Goal: Task Accomplishment & Management: Manage account settings

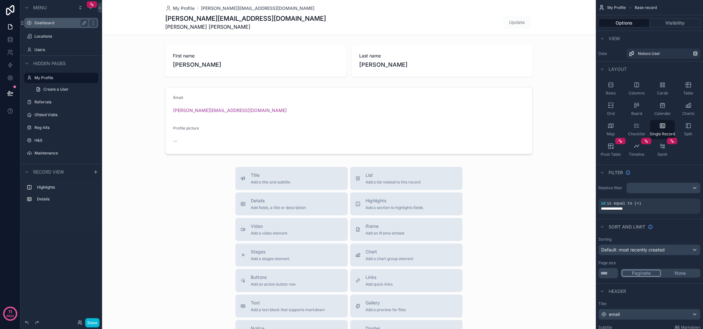
click at [45, 27] on div "Dashboard" at bounding box center [61, 23] width 71 height 10
click at [46, 24] on label "Dashboard" at bounding box center [59, 22] width 51 height 5
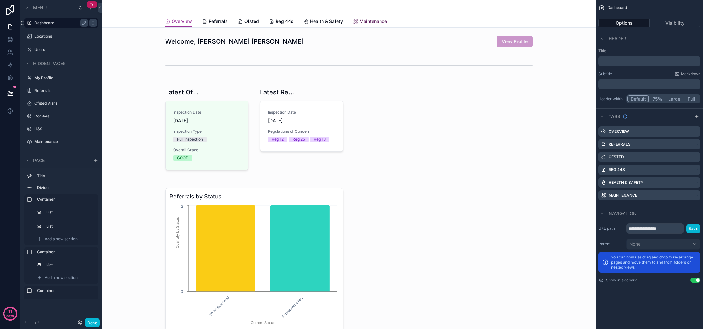
click at [377, 22] on span "Maintenance" at bounding box center [372, 21] width 27 height 6
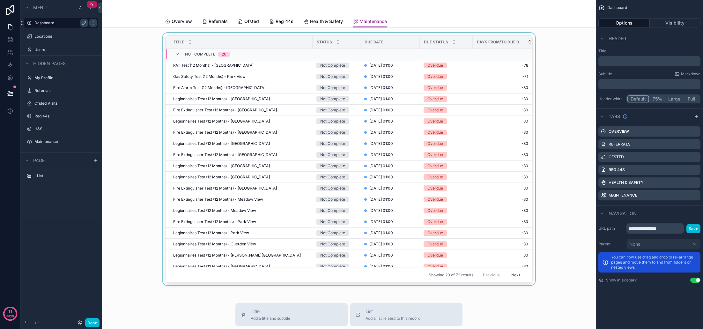
click at [381, 77] on div "scrollable content" at bounding box center [348, 160] width 483 height 255
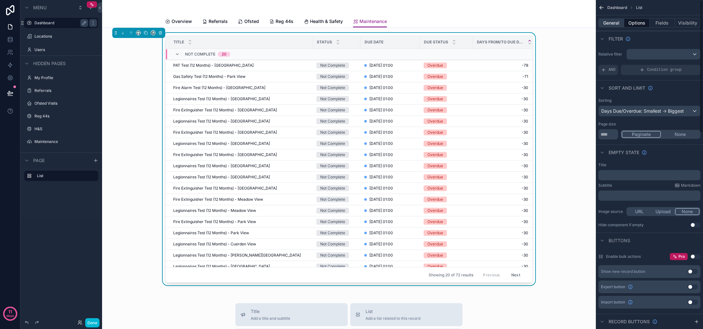
click at [609, 25] on button "General" at bounding box center [611, 22] width 26 height 9
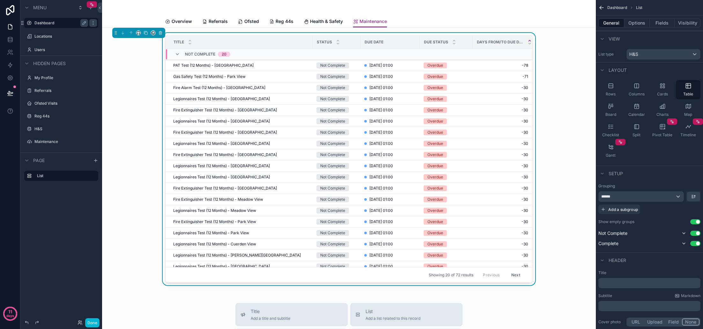
click at [656, 55] on div "H&S" at bounding box center [662, 54] width 73 height 10
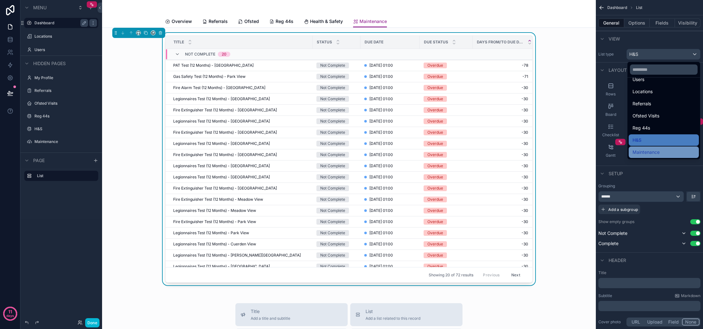
scroll to position [40, 0]
click at [646, 151] on span "Maintenance" at bounding box center [645, 152] width 27 height 8
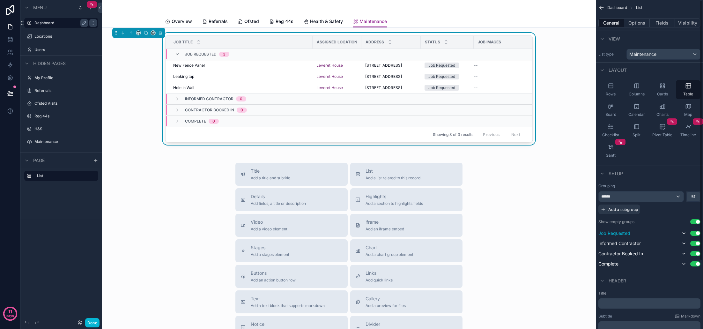
scroll to position [0, 0]
click at [634, 21] on button "Options" at bounding box center [637, 22] width 26 height 9
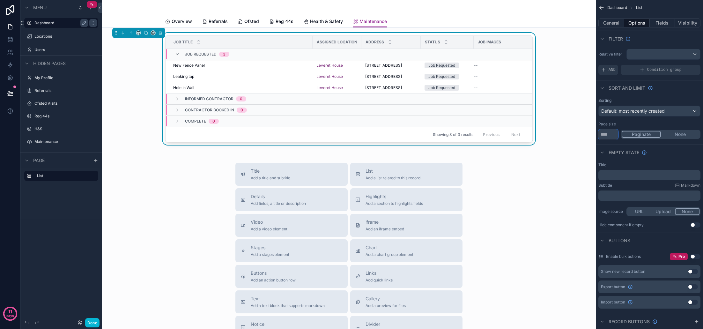
click at [612, 137] on input "**" at bounding box center [608, 134] width 20 height 10
click at [635, 126] on div "Page size" at bounding box center [649, 123] width 102 height 5
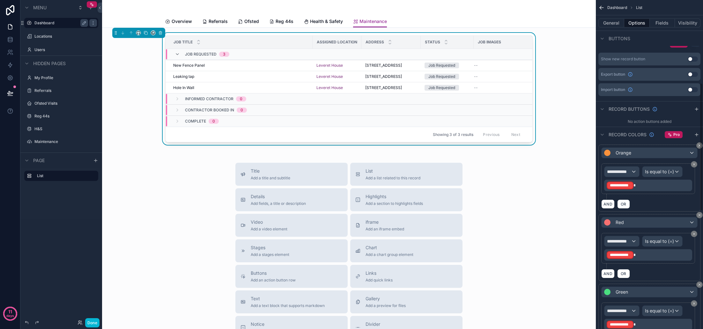
scroll to position [213, 0]
click at [637, 185] on p "**********" at bounding box center [648, 184] width 84 height 9
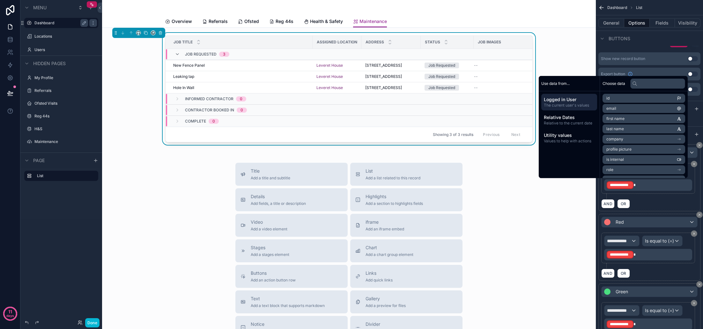
click at [657, 200] on div "AND OR" at bounding box center [649, 204] width 96 height 10
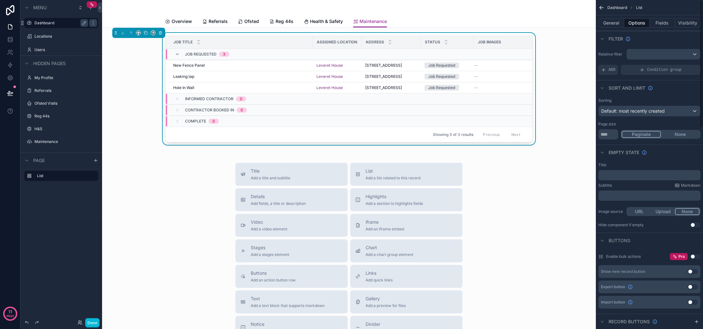
scroll to position [0, 0]
click at [659, 25] on button "Fields" at bounding box center [662, 22] width 26 height 9
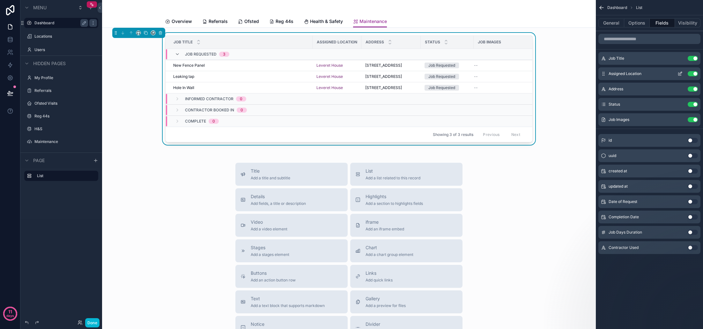
click at [692, 74] on button "Use setting" at bounding box center [692, 73] width 10 height 5
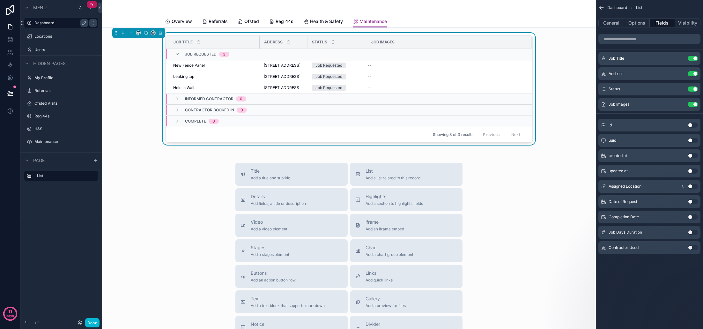
drag, startPoint x: 312, startPoint y: 42, endPoint x: 260, endPoint y: 42, distance: 52.6
click at [260, 42] on div "scrollable content" at bounding box center [260, 42] width 3 height 13
click at [691, 75] on button "Use setting" at bounding box center [692, 73] width 10 height 5
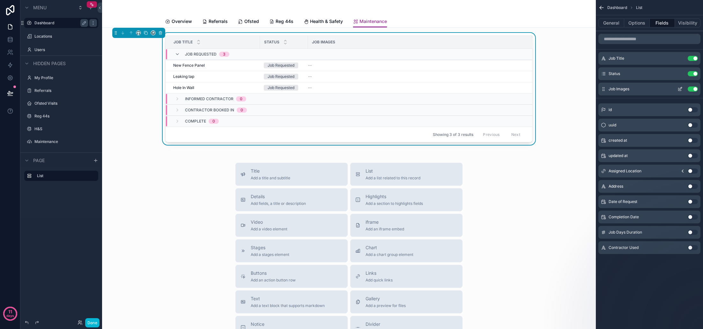
click at [692, 88] on button "Use setting" at bounding box center [692, 88] width 10 height 5
click at [691, 201] on button "Use setting" at bounding box center [692, 201] width 10 height 5
click at [691, 232] on button "Use setting" at bounding box center [692, 232] width 10 height 5
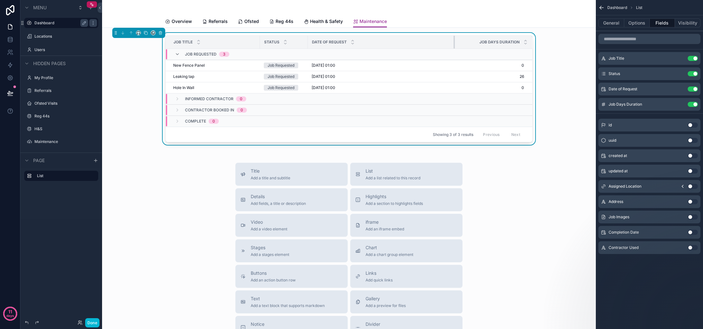
drag, startPoint x: 366, startPoint y: 43, endPoint x: 453, endPoint y: 44, distance: 87.7
click at [453, 44] on div "scrollable content" at bounding box center [454, 42] width 3 height 13
drag, startPoint x: 307, startPoint y: 42, endPoint x: 377, endPoint y: 43, distance: 70.5
click at [377, 43] on div "scrollable content" at bounding box center [378, 42] width 3 height 13
drag, startPoint x: 524, startPoint y: 43, endPoint x: 450, endPoint y: 45, distance: 74.0
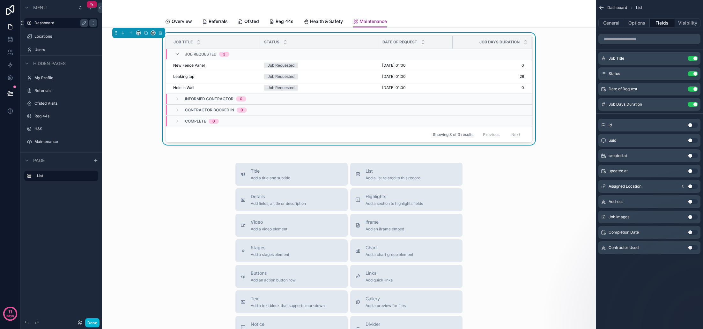
click at [452, 45] on div "scrollable content" at bounding box center [453, 42] width 3 height 13
click at [378, 43] on th "Date of Request" at bounding box center [415, 42] width 74 height 13
click at [361, 43] on div "scrollable content" at bounding box center [361, 42] width 3 height 13
drag, startPoint x: 361, startPoint y: 43, endPoint x: 353, endPoint y: 44, distance: 8.0
click at [353, 44] on div "scrollable content" at bounding box center [353, 42] width 3 height 13
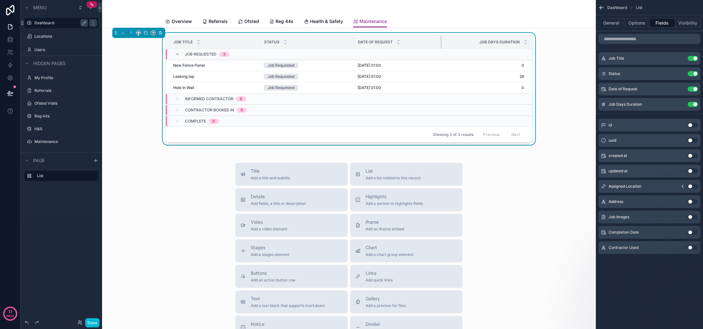
drag, startPoint x: 427, startPoint y: 40, endPoint x: 441, endPoint y: 42, distance: 14.1
click at [441, 42] on div "scrollable content" at bounding box center [441, 42] width 3 height 13
drag, startPoint x: 260, startPoint y: 44, endPoint x: 279, endPoint y: 44, distance: 19.4
click at [279, 44] on div "scrollable content" at bounding box center [279, 42] width 3 height 13
drag, startPoint x: 372, startPoint y: 43, endPoint x: 399, endPoint y: 44, distance: 26.8
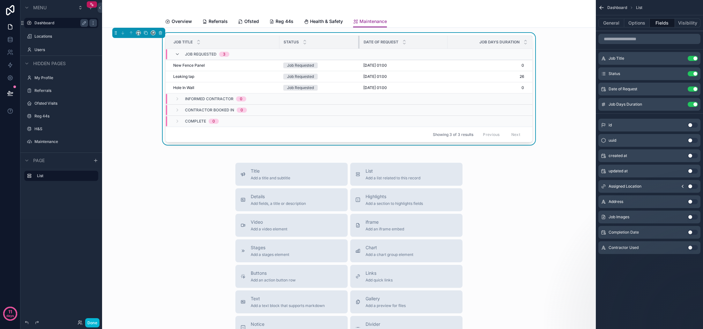
click at [358, 43] on div "scrollable content" at bounding box center [359, 42] width 3 height 13
drag, startPoint x: 445, startPoint y: 42, endPoint x: 392, endPoint y: 44, distance: 53.3
click at [439, 42] on div "scrollable content" at bounding box center [440, 42] width 3 height 13
drag, startPoint x: 358, startPoint y: 42, endPoint x: 355, endPoint y: 42, distance: 3.8
click at [355, 42] on div "scrollable content" at bounding box center [355, 42] width 3 height 13
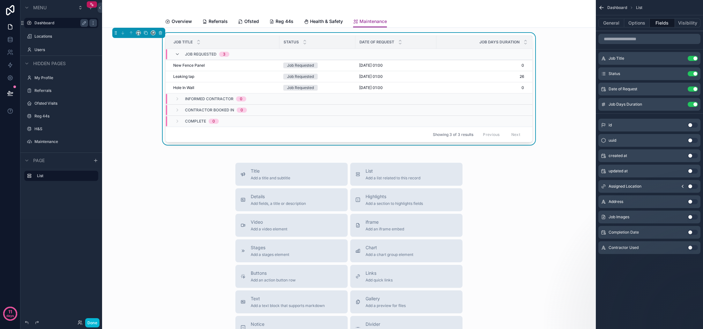
click at [559, 168] on div "Title Add a title and subtitle List Add a list related to this record Details A…" at bounding box center [348, 276] width 483 height 227
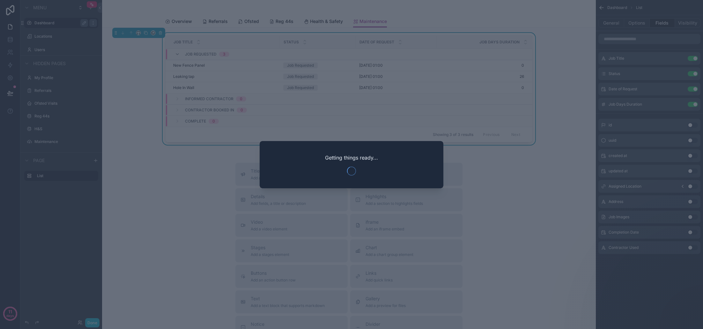
click at [530, 192] on div at bounding box center [351, 164] width 703 height 329
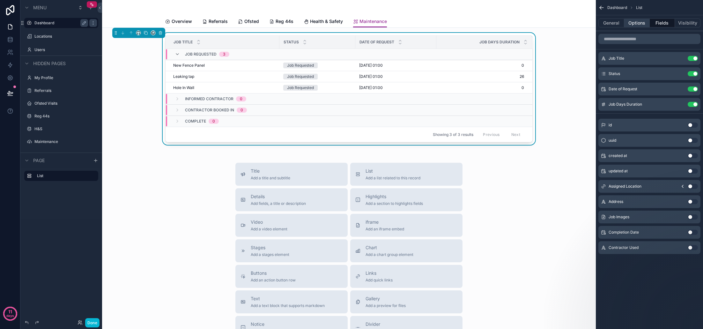
click at [632, 24] on button "Options" at bounding box center [637, 22] width 26 height 9
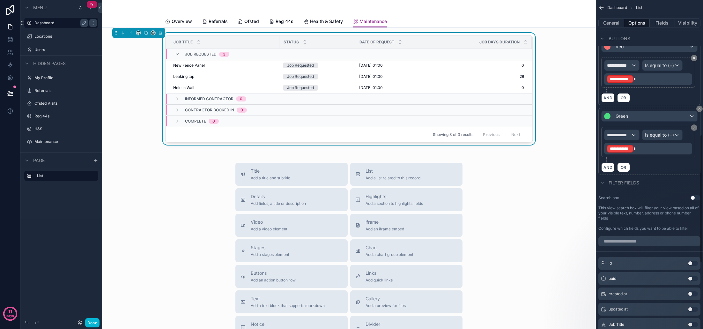
scroll to position [317, 0]
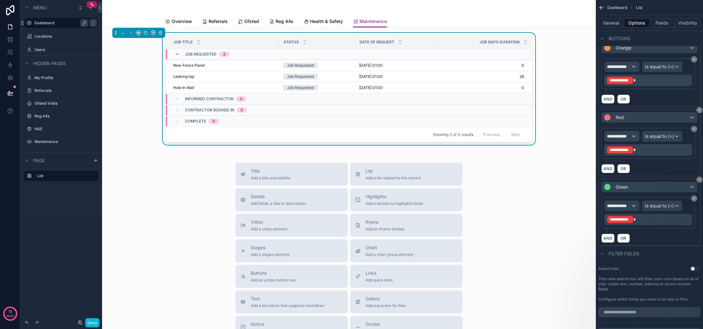
click at [636, 80] on p "**********" at bounding box center [648, 80] width 84 height 9
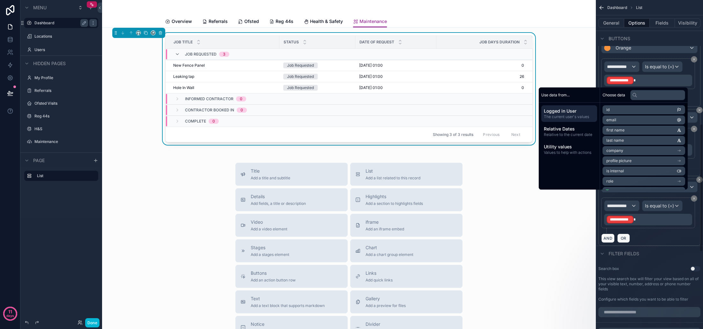
click at [627, 81] on span "**********" at bounding box center [620, 80] width 20 height 5
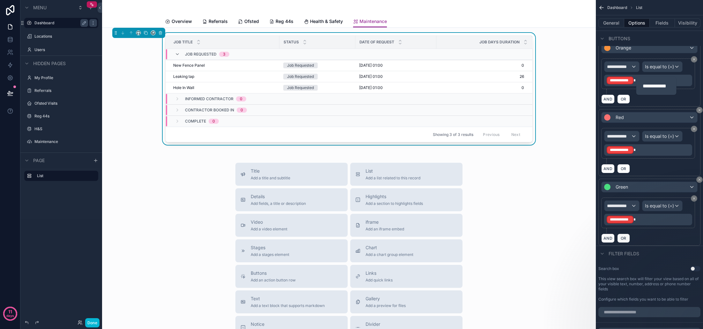
click at [637, 80] on div "**********" at bounding box center [656, 86] width 40 height 18
click at [686, 85] on div "**********" at bounding box center [648, 80] width 88 height 11
click at [642, 82] on p "**********" at bounding box center [648, 80] width 84 height 9
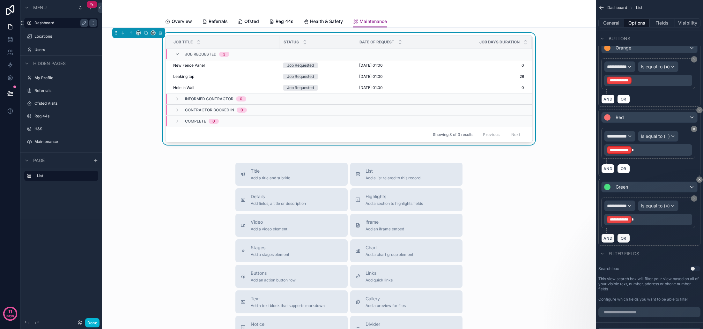
click at [635, 69] on div "**********" at bounding box center [619, 67] width 31 height 10
click at [637, 99] on div "Row values Row values" at bounding box center [632, 104] width 47 height 15
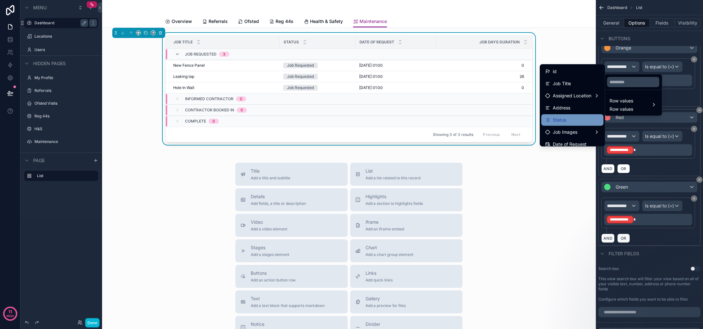
click at [572, 118] on div "Status" at bounding box center [572, 120] width 55 height 8
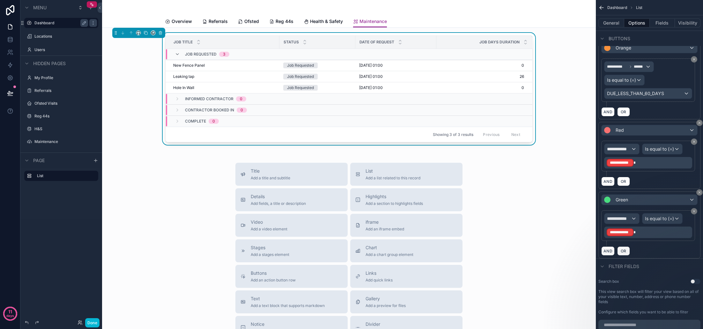
click at [646, 93] on span "DUE_LESS_THAN_60_DAYS" at bounding box center [635, 93] width 57 height 6
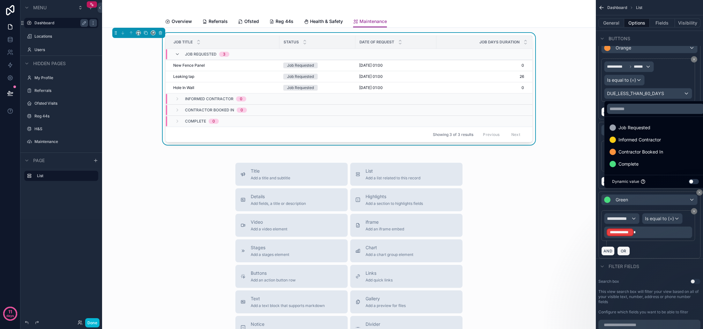
click at [635, 63] on div "scrollable content" at bounding box center [351, 164] width 703 height 329
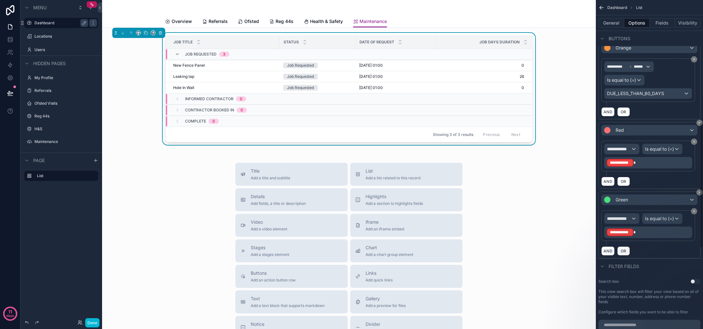
click at [639, 68] on span "******" at bounding box center [638, 66] width 11 height 5
click at [636, 99] on div "Row values Row values" at bounding box center [632, 104] width 47 height 15
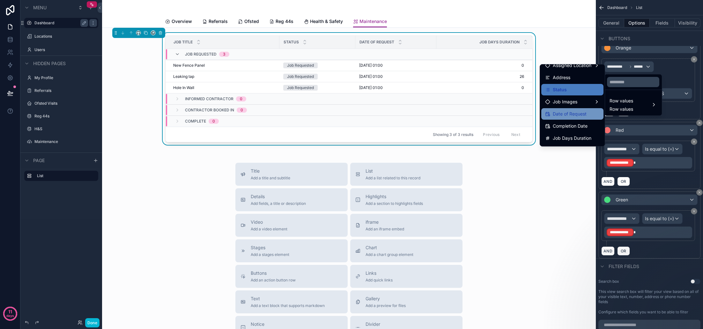
scroll to position [33, 0]
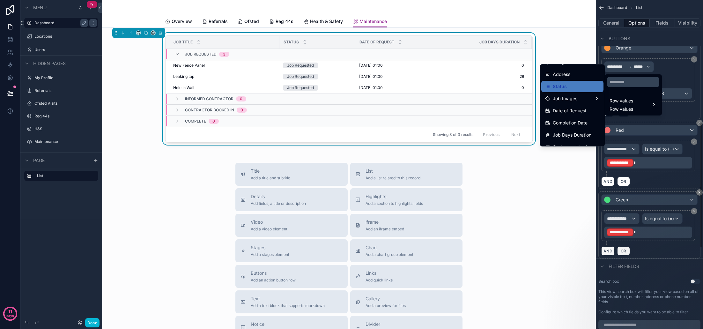
click at [653, 68] on div "scrollable content" at bounding box center [351, 164] width 703 height 329
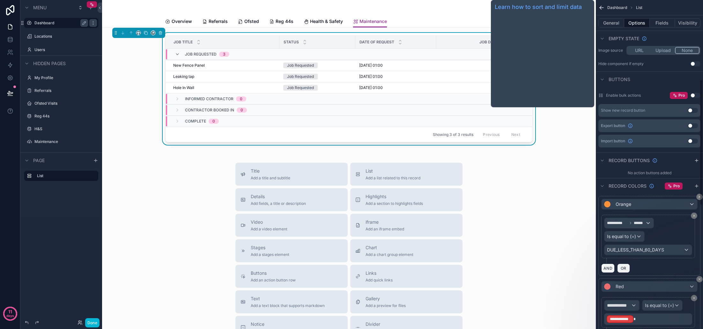
scroll to position [289, 0]
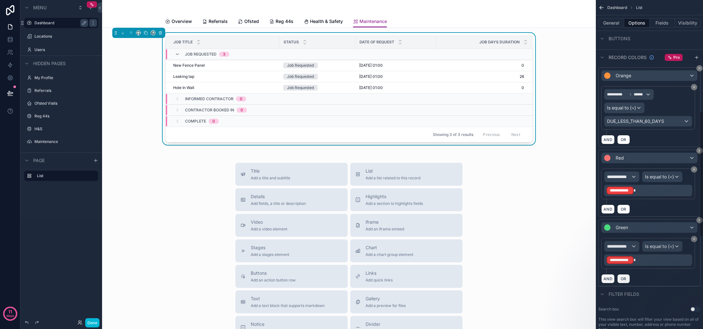
click at [641, 93] on span "******" at bounding box center [638, 94] width 11 height 5
click at [635, 125] on div "Row values Row values" at bounding box center [632, 132] width 47 height 15
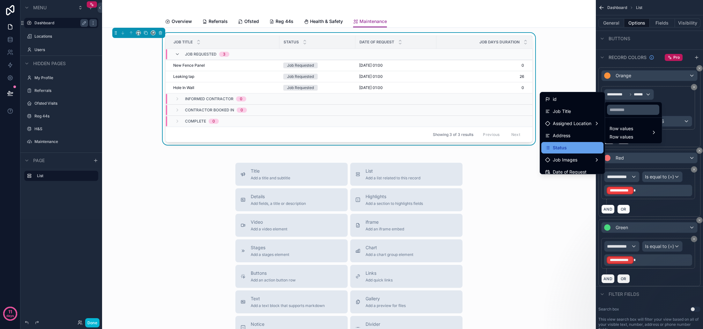
scroll to position [0, 0]
click at [568, 150] on div "Status" at bounding box center [572, 148] width 55 height 8
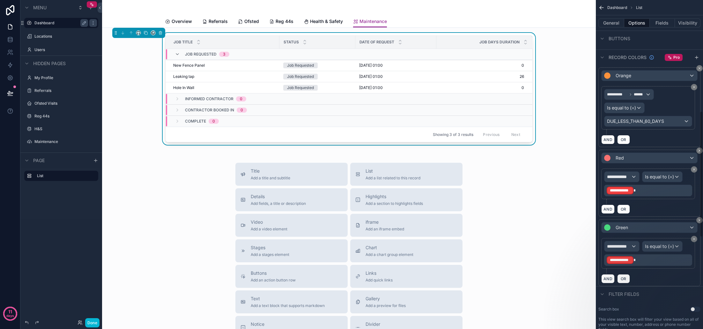
click at [639, 107] on div "Is equal to (=)" at bounding box center [624, 108] width 40 height 10
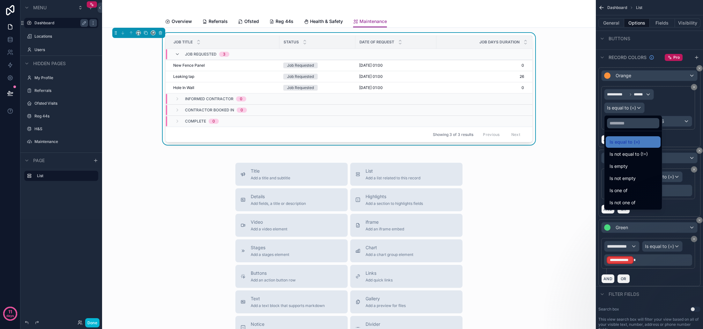
click at [638, 107] on div "scrollable content" at bounding box center [351, 164] width 703 height 329
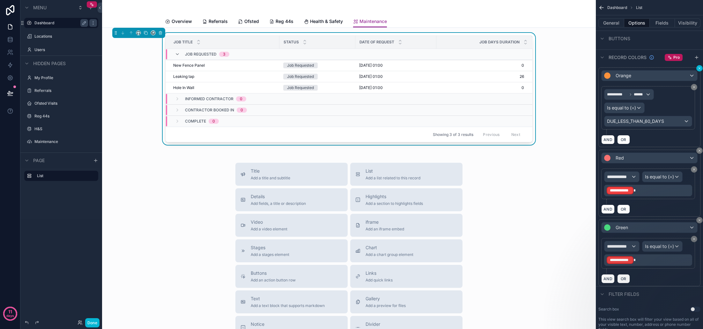
click at [698, 69] on icon "scrollable content" at bounding box center [699, 68] width 4 height 4
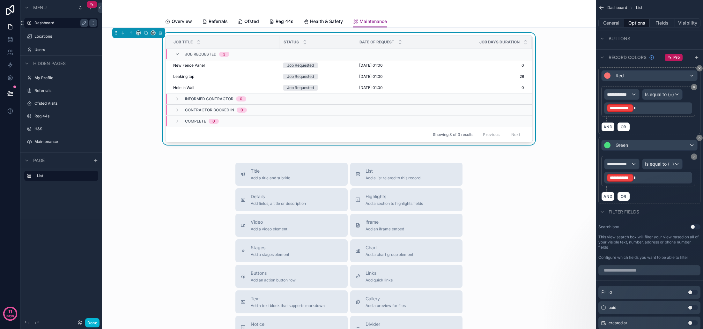
click at [698, 69] on icon "scrollable content" at bounding box center [699, 68] width 4 height 4
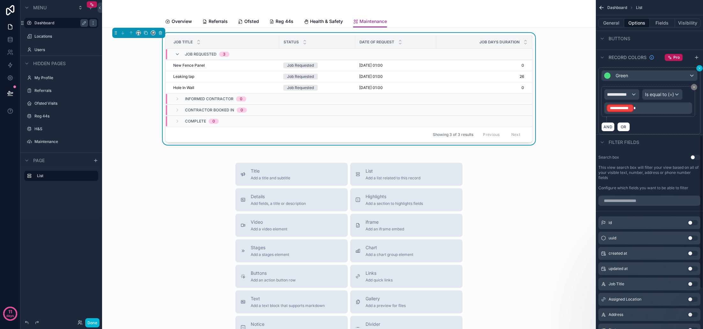
click at [698, 69] on icon "scrollable content" at bounding box center [699, 68] width 4 height 4
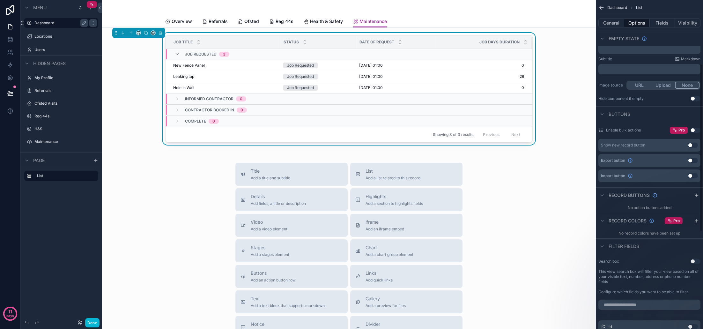
scroll to position [125, 0]
click at [693, 147] on button "Use setting" at bounding box center [692, 146] width 10 height 5
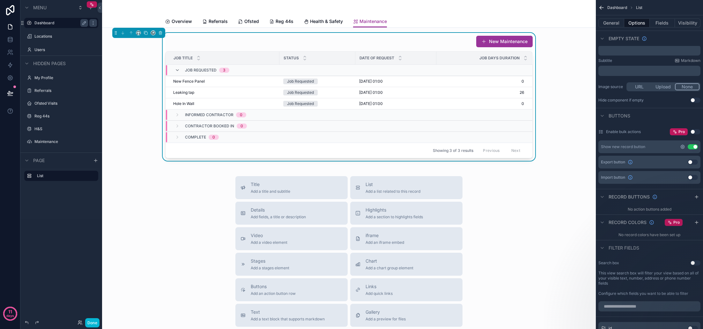
click at [683, 147] on icon "scrollable content" at bounding box center [682, 146] width 5 height 5
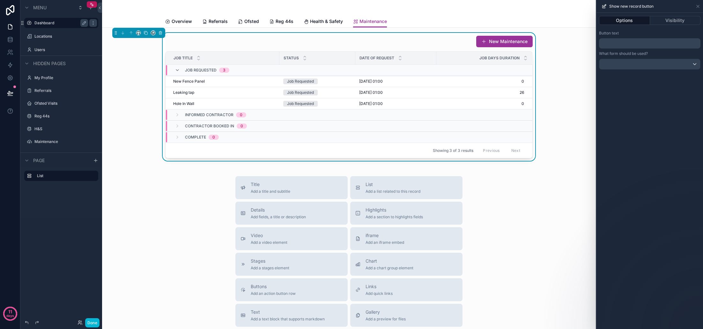
click at [640, 45] on p "﻿" at bounding box center [650, 44] width 98 height 8
drag, startPoint x: 612, startPoint y: 44, endPoint x: 590, endPoint y: 42, distance: 21.4
click at [590, 42] on div "**********" at bounding box center [351, 164] width 703 height 329
click at [663, 33] on div "Button text" at bounding box center [649, 33] width 101 height 5
click at [678, 65] on div at bounding box center [649, 64] width 101 height 10
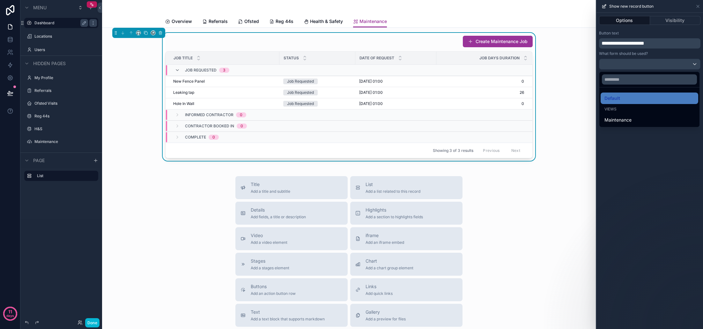
click at [678, 65] on div at bounding box center [649, 164] width 106 height 329
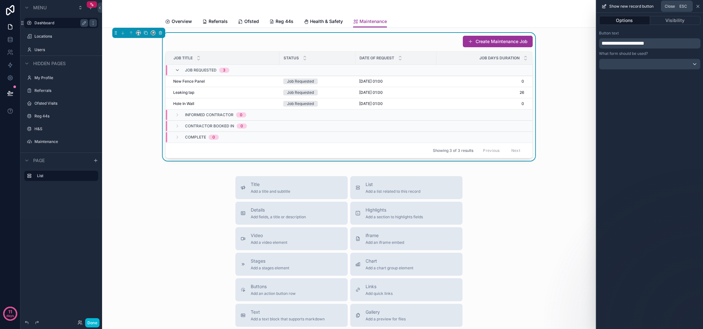
click at [698, 7] on icon at bounding box center [697, 6] width 5 height 5
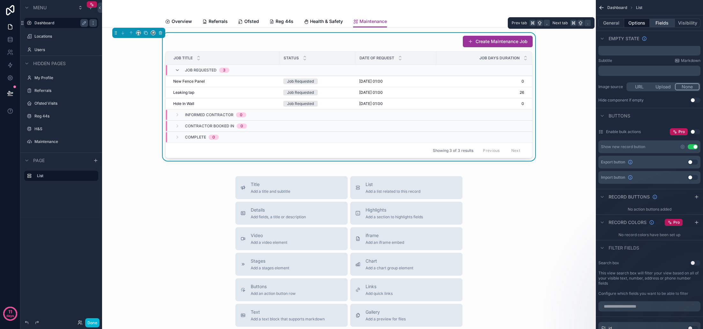
click at [664, 25] on button "Fields" at bounding box center [662, 22] width 26 height 9
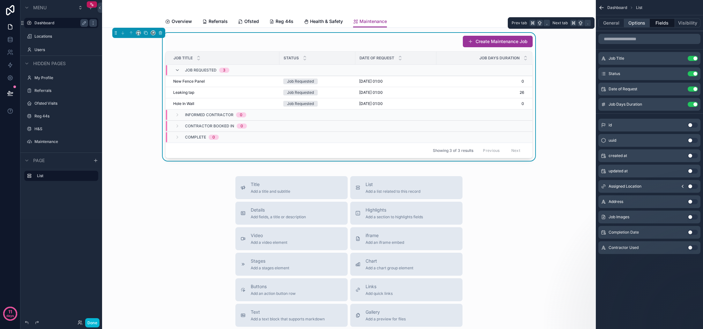
click at [633, 25] on button "Options" at bounding box center [637, 22] width 26 height 9
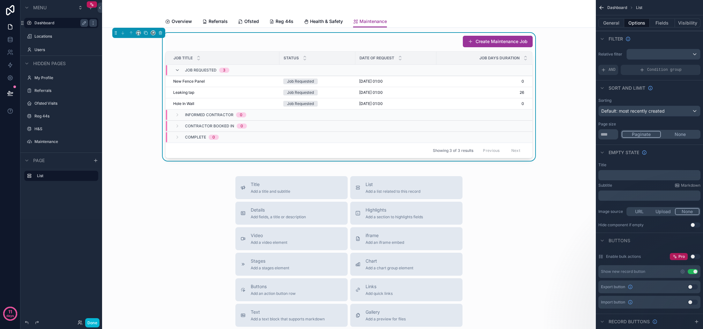
click at [657, 114] on span "Default: most recently created" at bounding box center [632, 111] width 63 height 6
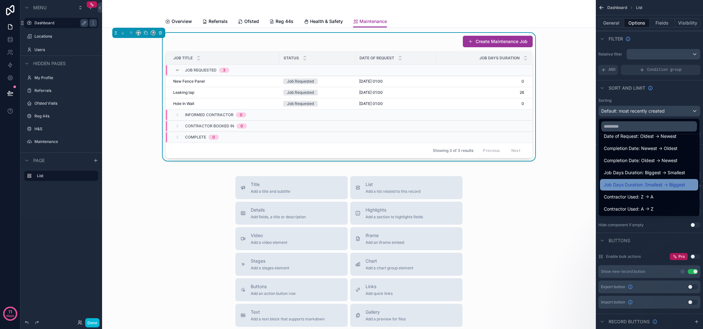
scroll to position [130, 0]
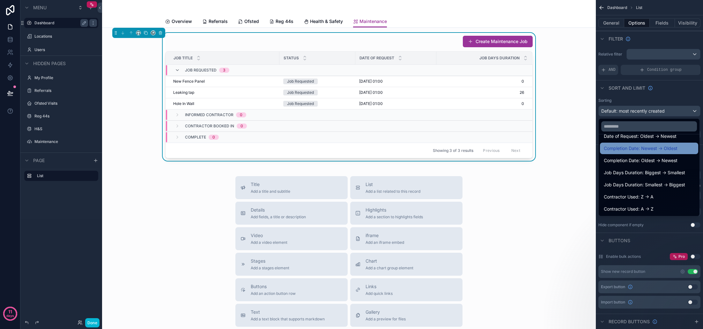
click at [655, 150] on span "Completion Date: Newest -> Oldest" at bounding box center [641, 148] width 74 height 8
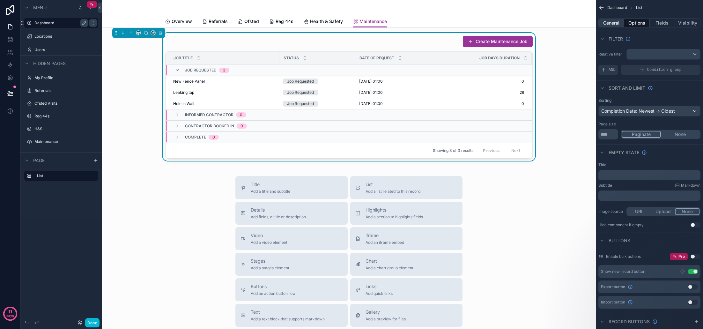
click at [616, 24] on button "General" at bounding box center [611, 22] width 26 height 9
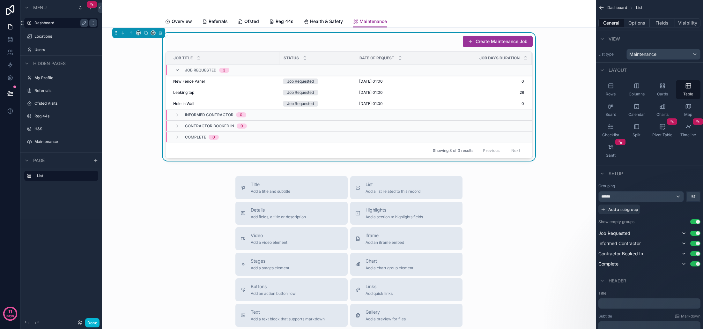
click at [651, 199] on div "******" at bounding box center [640, 196] width 85 height 10
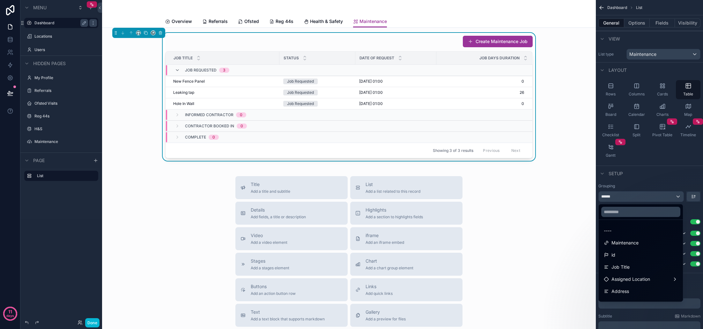
click at [651, 199] on div "scrollable content" at bounding box center [351, 164] width 703 height 329
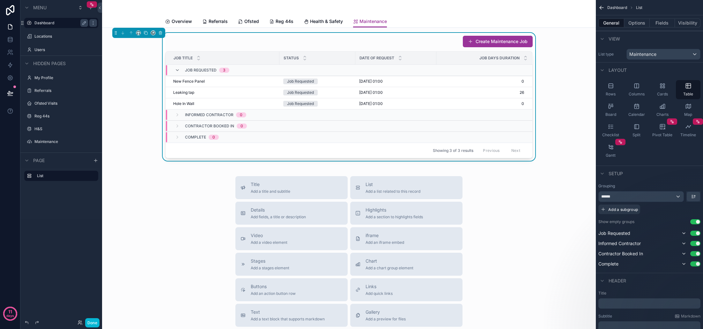
click at [557, 237] on div "Title Add a title and subtitle List Add a list related to this record Details A…" at bounding box center [348, 289] width 483 height 227
click at [559, 81] on div "Create Maintenance Job Job Title Status Date of Request Job Days Duration Job R…" at bounding box center [348, 97] width 483 height 128
click at [201, 92] on div "Leaking tap Leaking tap" at bounding box center [224, 92] width 102 height 5
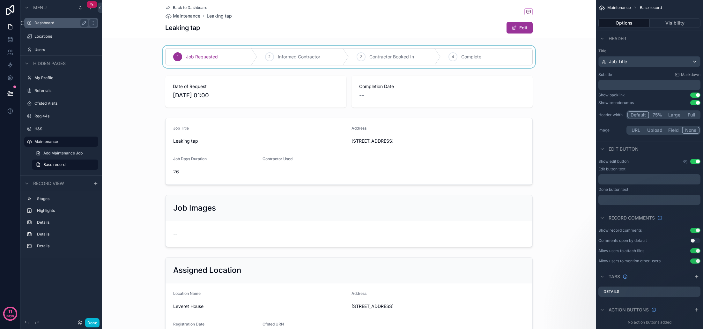
click at [292, 62] on div "scrollable content" at bounding box center [349, 57] width 494 height 22
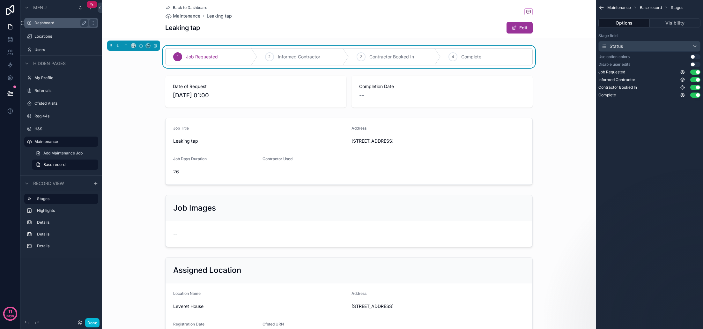
click at [695, 57] on button "Use setting" at bounding box center [695, 56] width 10 height 5
click at [695, 58] on button "Use setting" at bounding box center [695, 56] width 10 height 5
click at [695, 65] on button "Use setting" at bounding box center [695, 64] width 10 height 5
click at [309, 57] on span "Informed Contractor" at bounding box center [299, 57] width 42 height 6
click at [558, 117] on div "scrollable content" at bounding box center [349, 151] width 494 height 72
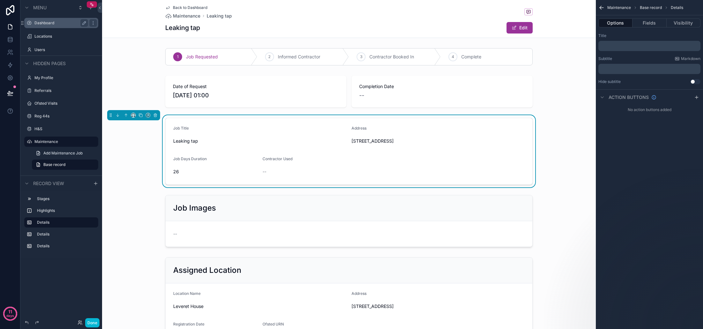
click at [52, 26] on div "Dashboard" at bounding box center [61, 23] width 54 height 8
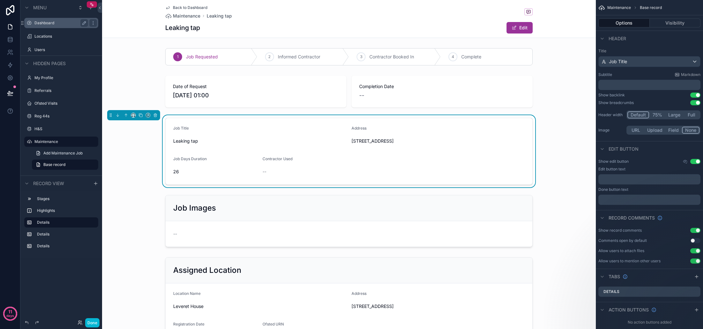
scroll to position [0, 0]
click at [51, 24] on label "Dashboard" at bounding box center [59, 22] width 51 height 5
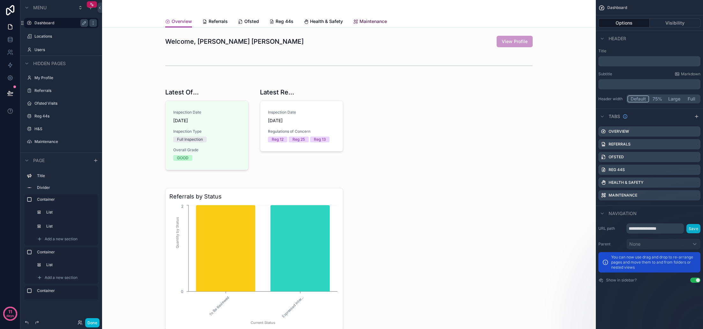
click at [370, 24] on span "Maintenance" at bounding box center [372, 21] width 27 height 6
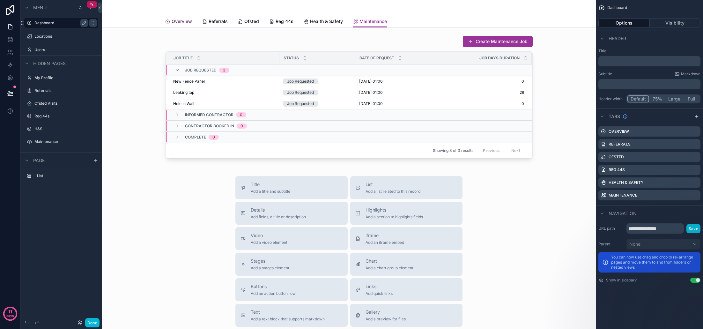
click at [179, 20] on span "Overview" at bounding box center [182, 21] width 20 height 6
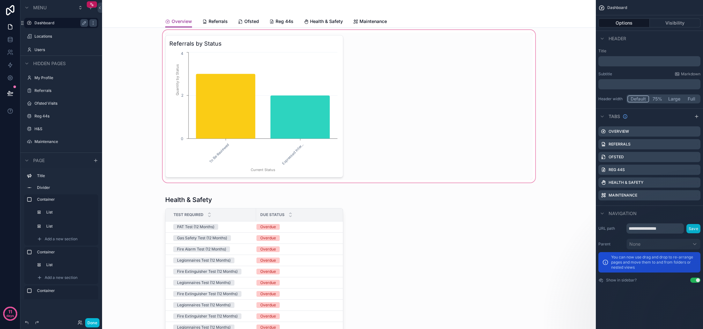
scroll to position [220, 0]
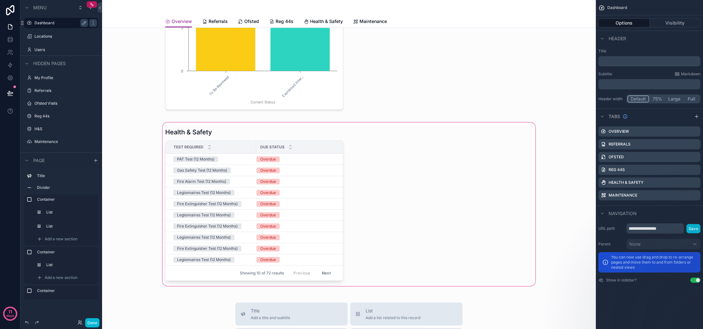
click at [404, 182] on div "scrollable content" at bounding box center [348, 204] width 483 height 166
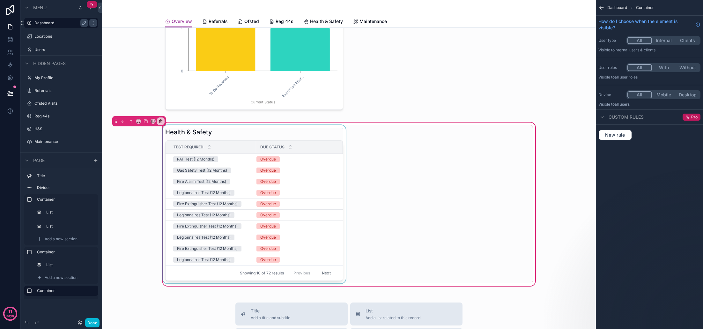
click at [339, 174] on div "scrollable content" at bounding box center [254, 204] width 186 height 158
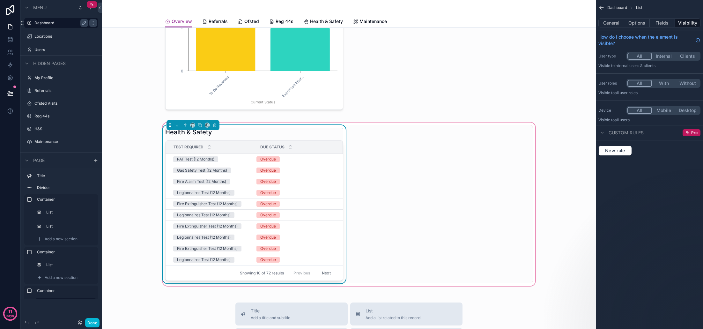
click at [436, 180] on div "Health & Safety Test Required Due Status PAT Test (12 Months) Overdue Gas Safet…" at bounding box center [348, 204] width 375 height 158
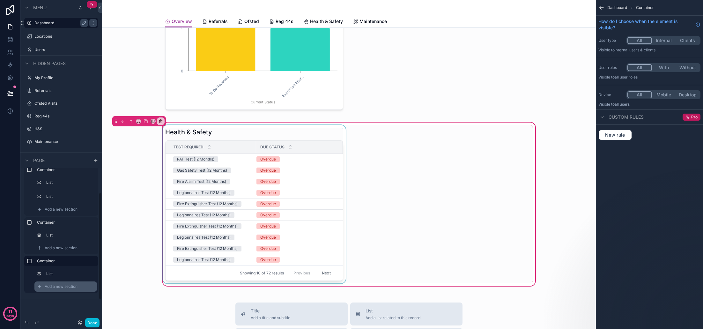
scroll to position [30, 0]
click at [68, 286] on span "Add a new section" at bounding box center [61, 286] width 33 height 5
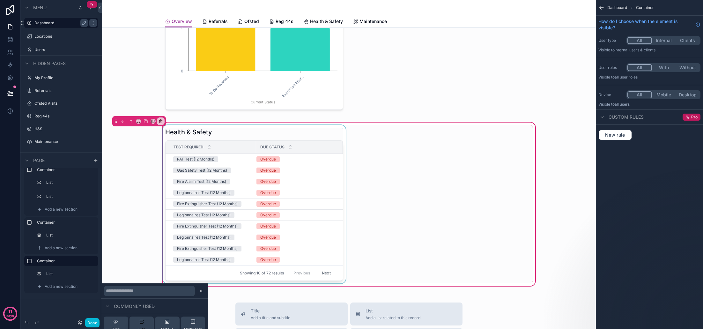
click at [147, 319] on button "List" at bounding box center [141, 325] width 25 height 18
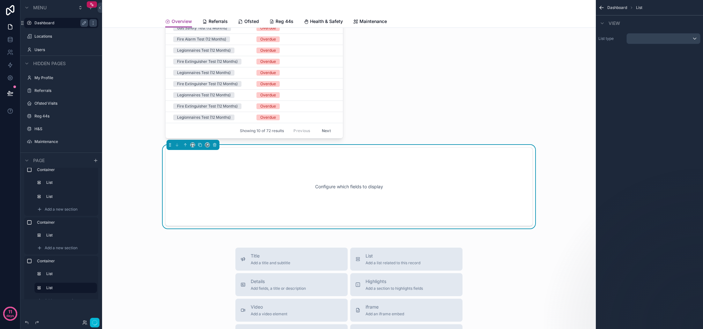
scroll to position [385, 0]
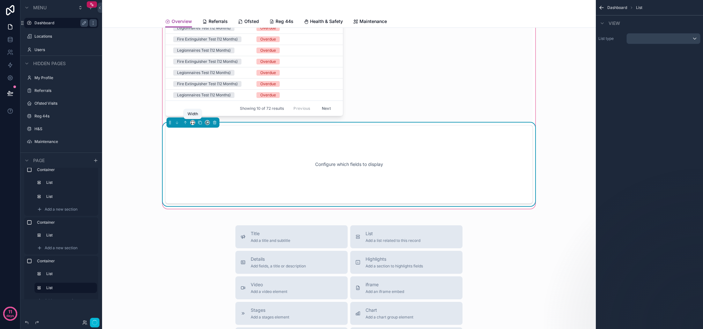
click at [193, 123] on icon "scrollable content" at bounding box center [192, 122] width 4 height 4
click at [201, 168] on span "50%" at bounding box center [200, 171] width 10 height 8
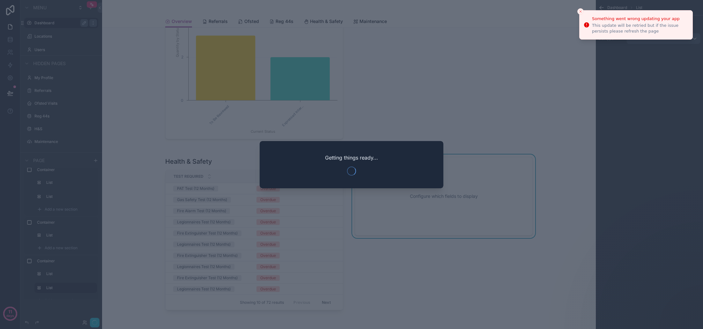
scroll to position [0, 0]
click at [581, 10] on icon "Close toast" at bounding box center [580, 12] width 4 height 4
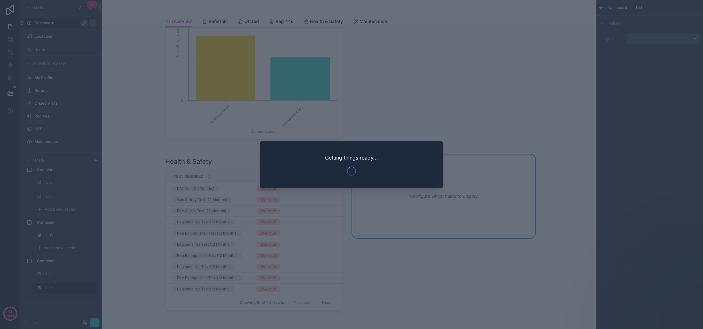
click at [493, 137] on div at bounding box center [351, 164] width 703 height 329
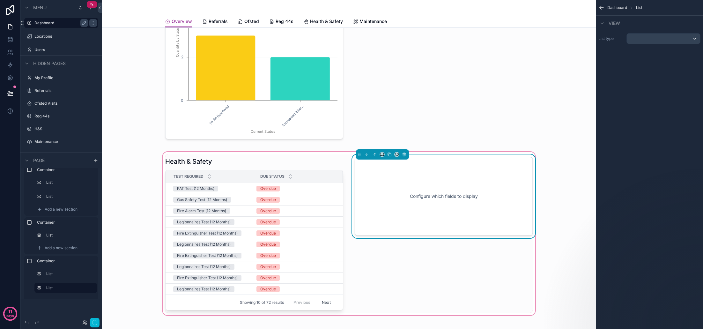
click at [454, 204] on div "Configure which fields to display" at bounding box center [443, 195] width 157 height 57
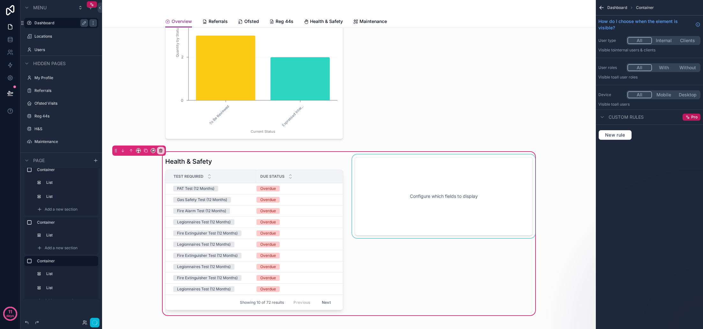
click at [453, 198] on div "scrollable content" at bounding box center [444, 233] width 186 height 158
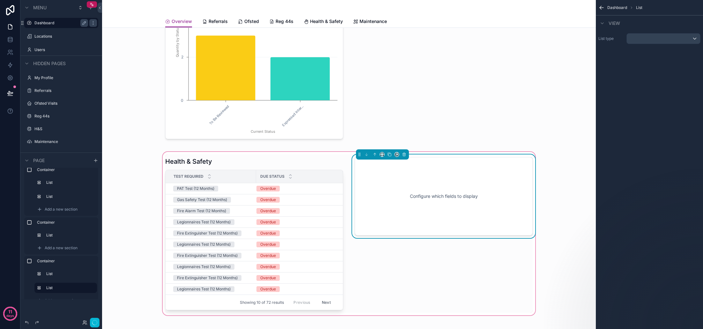
click at [675, 35] on div "scrollable content" at bounding box center [662, 38] width 73 height 10
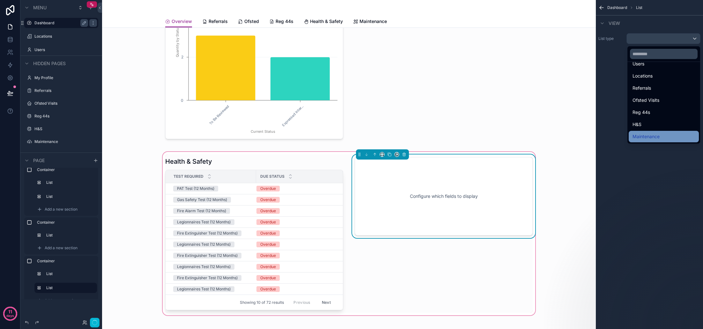
scroll to position [40, 0]
click at [656, 132] on div "Maintenance" at bounding box center [663, 136] width 70 height 11
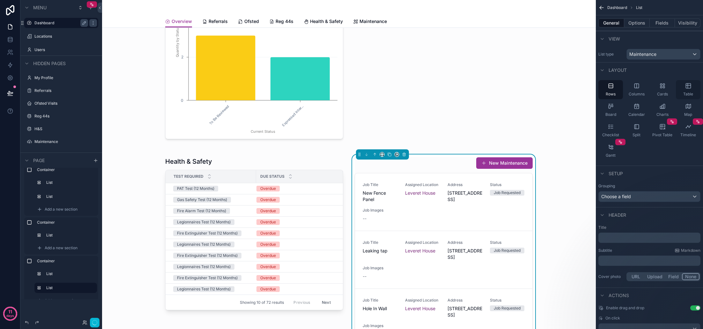
click at [688, 92] on span "Table" at bounding box center [688, 93] width 10 height 5
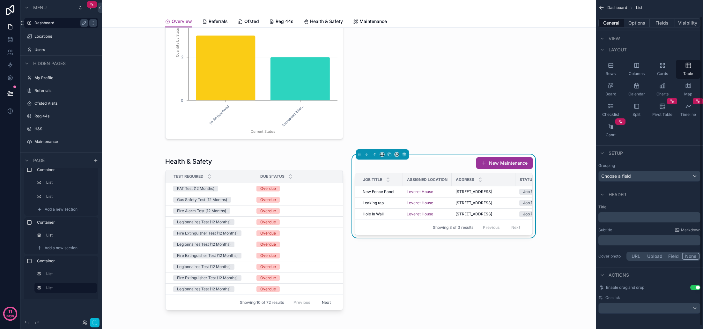
scroll to position [13, 0]
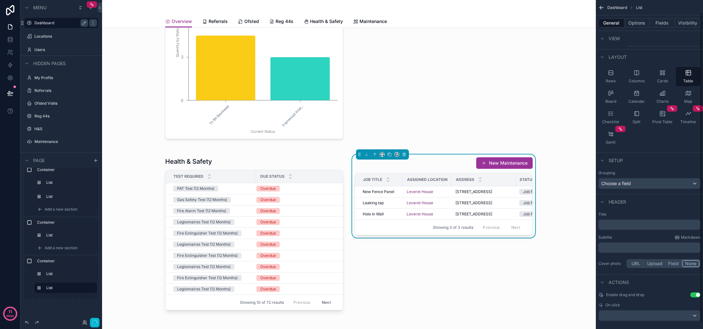
click at [692, 295] on button "Use setting" at bounding box center [695, 294] width 10 height 5
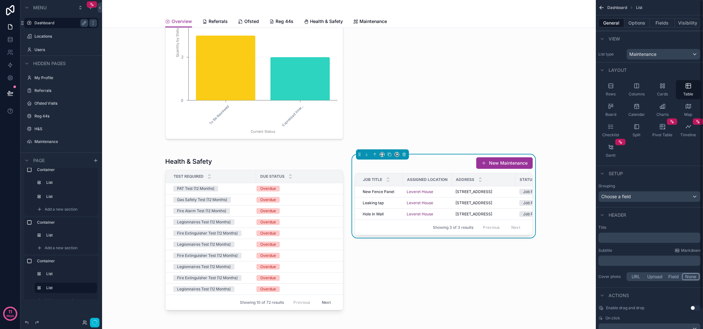
scroll to position [0, 0]
click at [633, 241] on div "﻿" at bounding box center [649, 237] width 102 height 10
click at [632, 237] on p "﻿" at bounding box center [650, 237] width 98 height 6
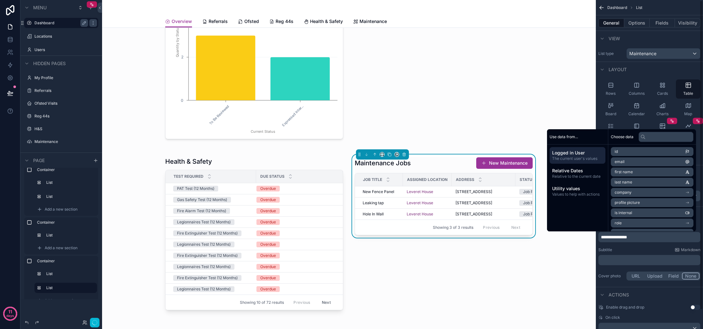
click at [633, 249] on div "Subtitle Markdown" at bounding box center [649, 249] width 102 height 5
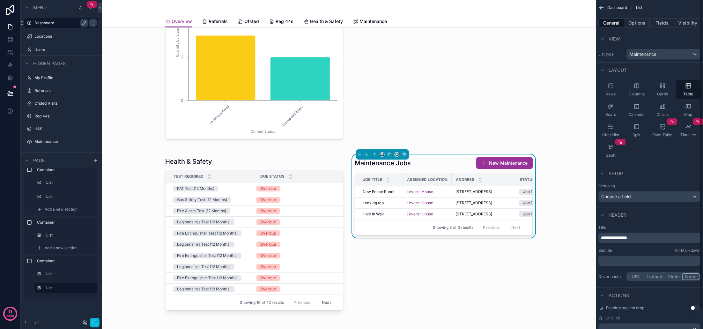
scroll to position [0, 0]
click at [641, 24] on button "Options" at bounding box center [637, 22] width 26 height 9
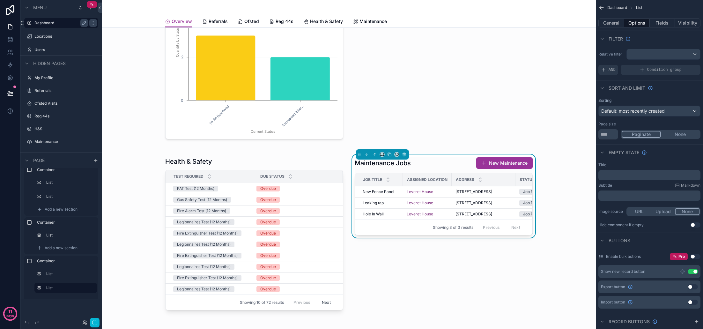
click at [664, 112] on span "Default: most recently created" at bounding box center [632, 110] width 63 height 5
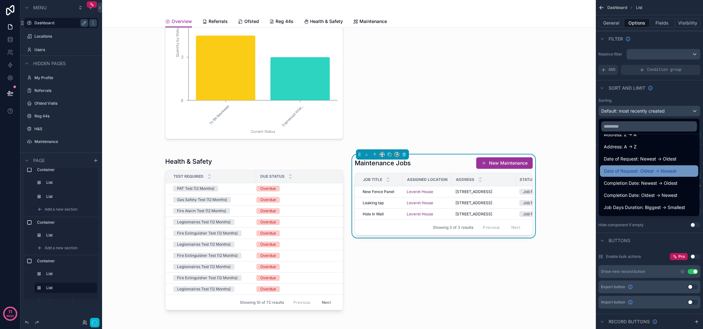
scroll to position [96, 0]
click at [660, 159] on span "Date of Request: Newest -> Oldest" at bounding box center [640, 158] width 73 height 8
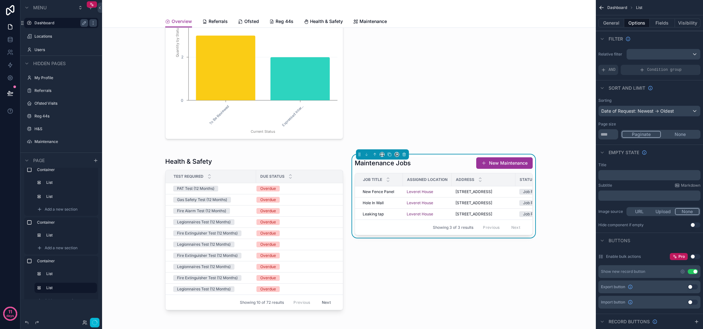
click at [677, 56] on div "scrollable content" at bounding box center [662, 54] width 73 height 10
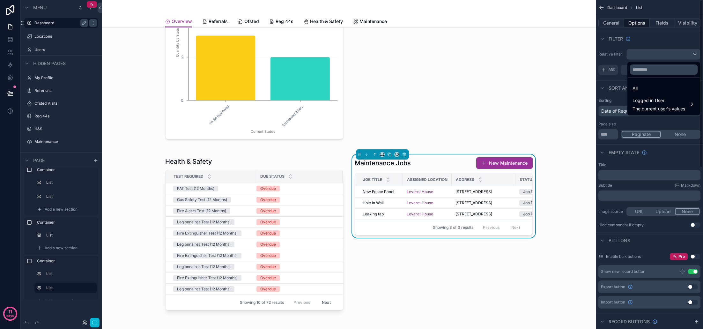
click at [669, 122] on div "scrollable content" at bounding box center [351, 164] width 703 height 329
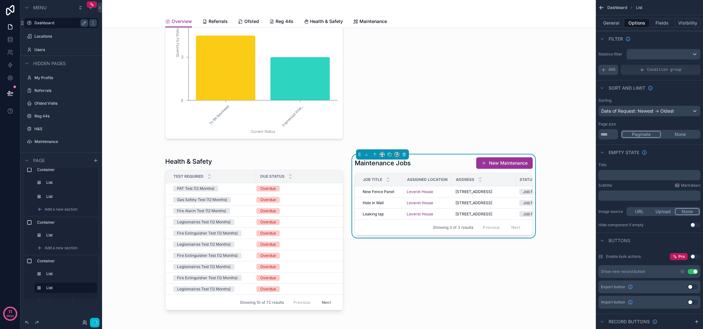
click at [603, 70] on icon "scrollable content" at bounding box center [603, 69] width 5 height 5
click at [625, 69] on span "Add a filter" at bounding box center [614, 69] width 27 height 5
click at [684, 65] on icon "scrollable content" at bounding box center [685, 65] width 2 height 2
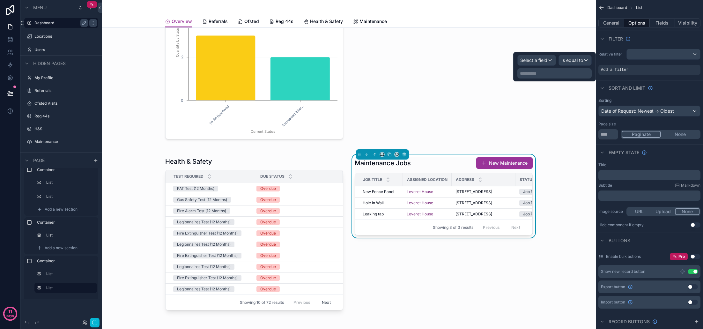
click at [539, 62] on span "Select a field" at bounding box center [533, 59] width 27 height 5
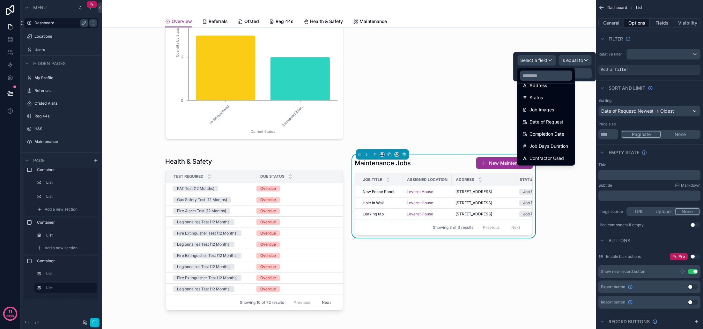
scroll to position [82, 0]
click at [545, 100] on div "Status" at bounding box center [545, 98] width 47 height 8
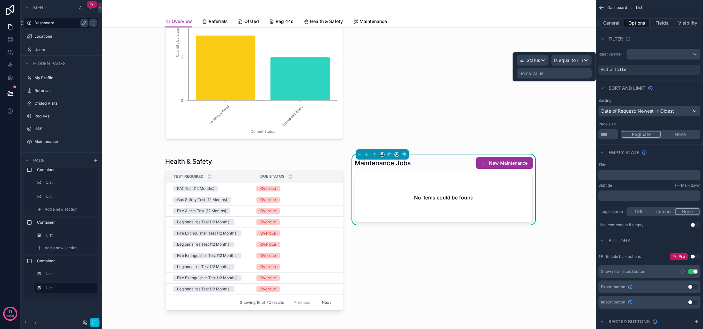
click at [581, 59] on span "Is equal to (=)" at bounding box center [568, 60] width 29 height 6
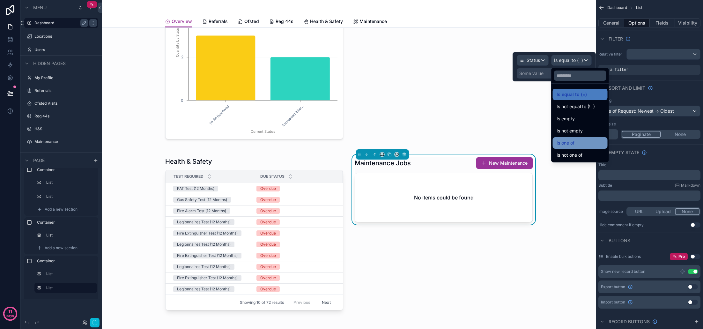
click at [580, 142] on div "Is one of" at bounding box center [579, 143] width 47 height 8
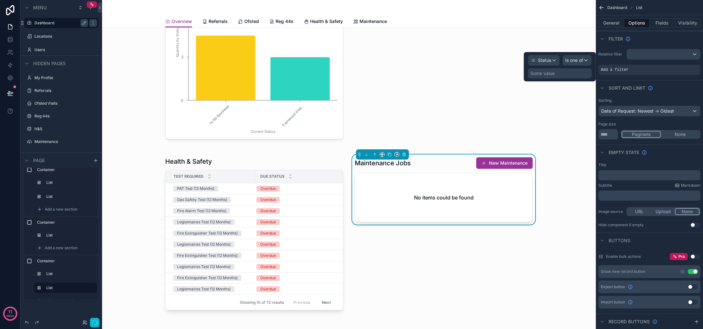
click at [554, 76] on div "Some value" at bounding box center [542, 73] width 24 height 6
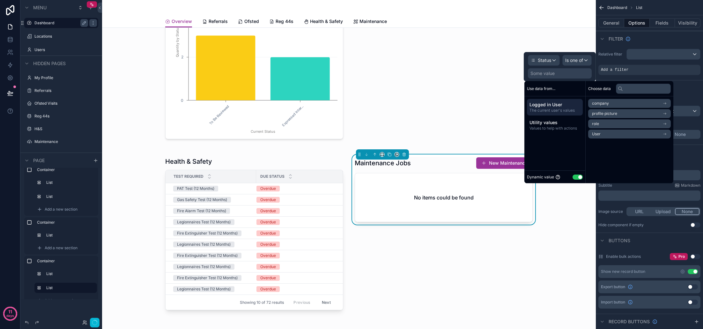
click at [578, 180] on div "Dynamic value Use setting" at bounding box center [554, 176] width 61 height 13
click at [578, 179] on button "Use setting" at bounding box center [577, 176] width 10 height 5
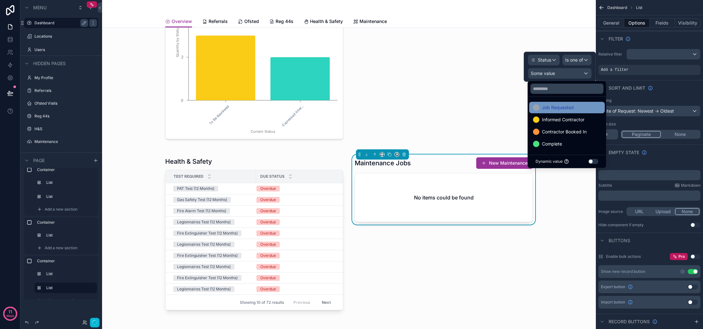
click at [581, 110] on div "Job Requested" at bounding box center [567, 108] width 68 height 8
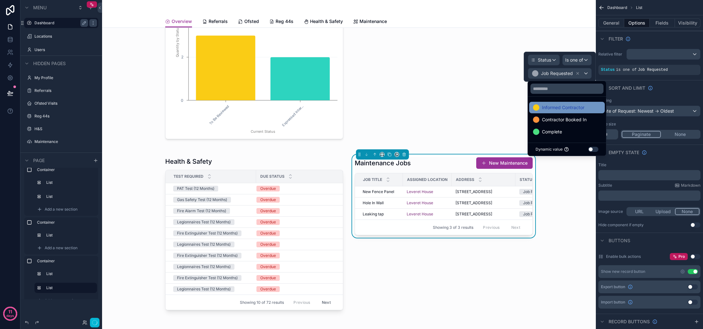
click at [581, 109] on span "Informed Contractor" at bounding box center [563, 108] width 42 height 8
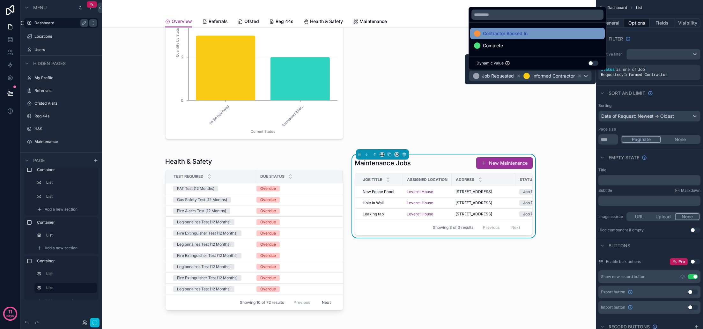
click at [518, 34] on span "Contractor Booked In" at bounding box center [505, 34] width 45 height 8
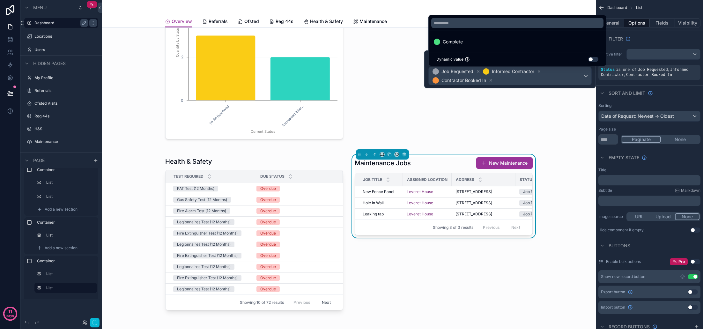
click at [617, 62] on div "Relative filter Status is one of Job Requested , Informed Contractor , Contract…" at bounding box center [649, 64] width 107 height 36
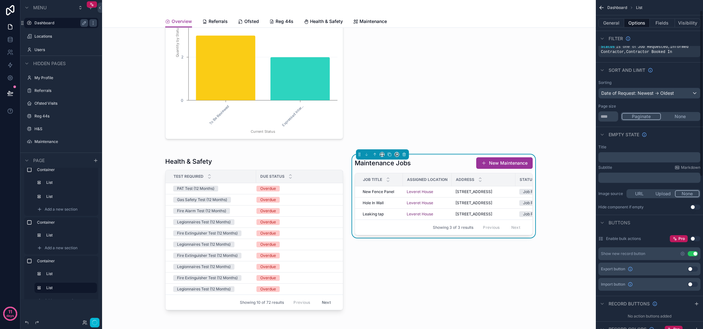
scroll to position [26, 0]
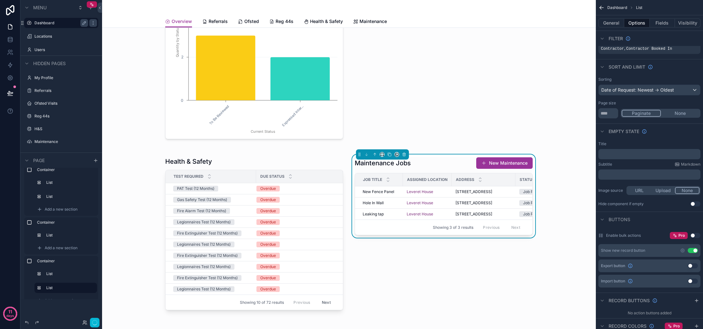
click at [692, 251] on button "Use setting" at bounding box center [692, 250] width 10 height 5
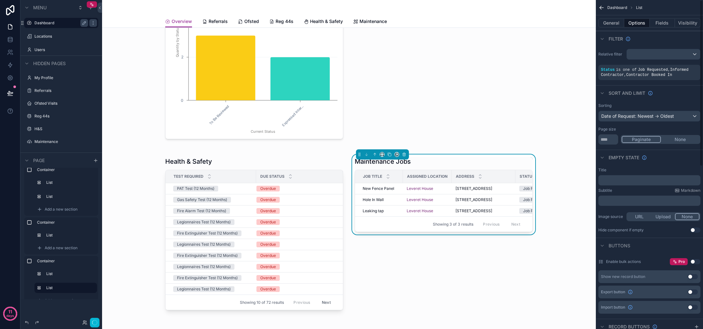
scroll to position [0, 0]
click at [663, 23] on button "Fields" at bounding box center [662, 22] width 26 height 9
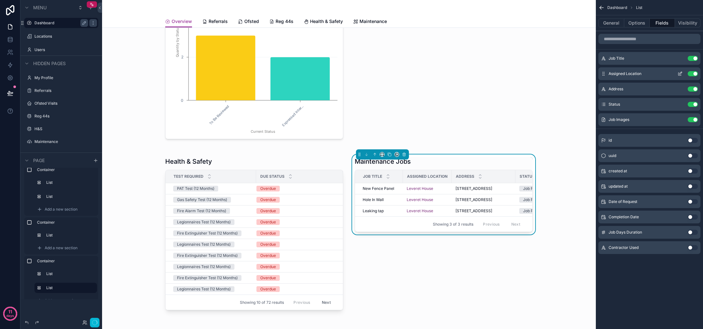
click at [694, 74] on button "Use setting" at bounding box center [692, 73] width 10 height 5
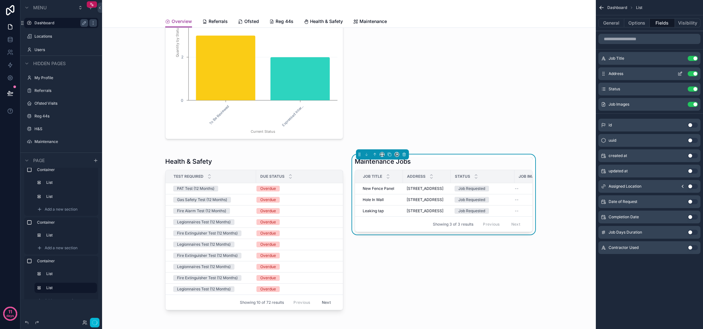
click at [694, 75] on button "Use setting" at bounding box center [692, 73] width 10 height 5
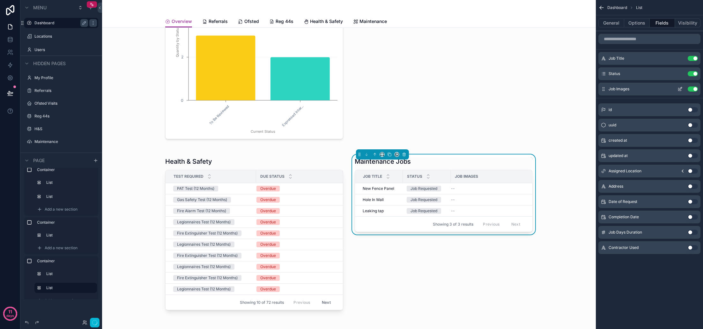
click at [693, 87] on button "Use setting" at bounding box center [692, 88] width 10 height 5
click at [693, 202] on button "Use setting" at bounding box center [692, 201] width 10 height 5
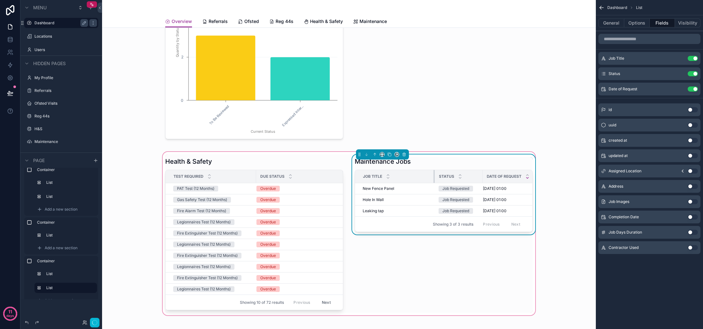
drag, startPoint x: 402, startPoint y: 177, endPoint x: 434, endPoint y: 178, distance: 31.9
click at [434, 178] on div "scrollable content" at bounding box center [434, 176] width 3 height 13
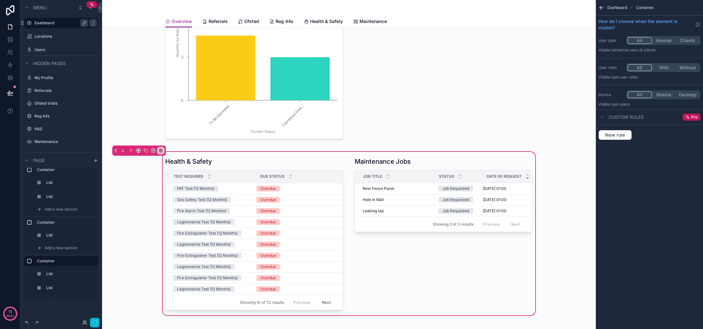
click at [563, 200] on div "Health & Safety Test Required Due Status PAT Test (12 Months) Overdue Gas Safet…" at bounding box center [348, 233] width 483 height 166
click at [569, 193] on div "Health & Safety Test Required Due Status PAT Test (12 Months) Overdue Gas Safet…" at bounding box center [348, 233] width 483 height 166
click at [565, 132] on div "scrollable content" at bounding box center [348, 67] width 483 height 155
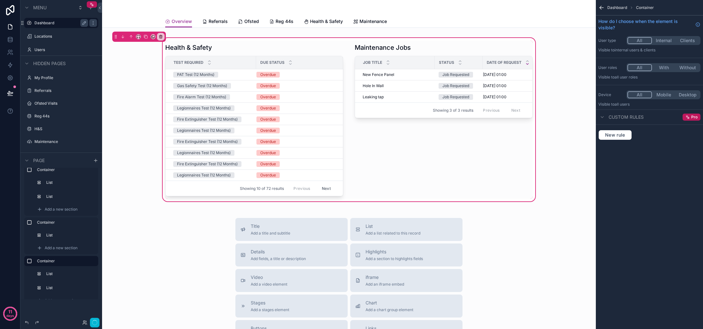
scroll to position [306, 0]
click at [11, 40] on icon at bounding box center [10, 39] width 4 height 3
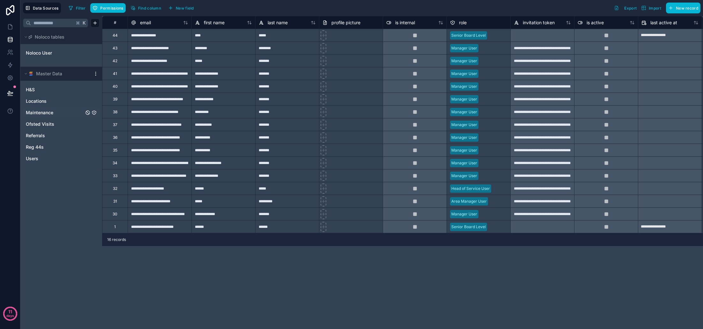
click at [58, 112] on link "Maintenance" at bounding box center [55, 112] width 58 height 6
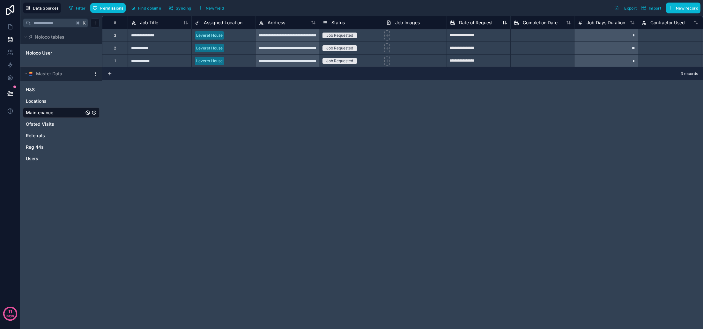
click at [479, 23] on span "Date of Request" at bounding box center [476, 22] width 34 height 6
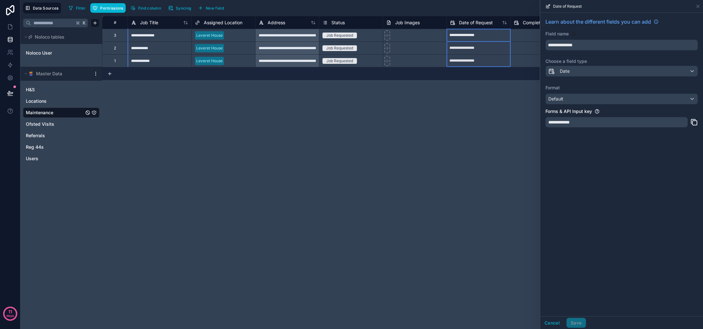
click at [582, 96] on div "Default" at bounding box center [621, 99] width 152 height 10
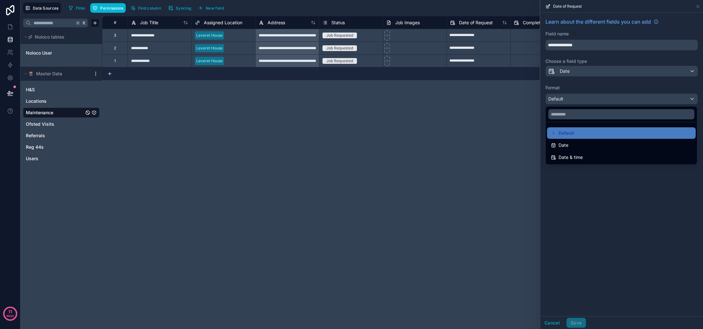
click at [583, 148] on div "Date" at bounding box center [621, 145] width 141 height 8
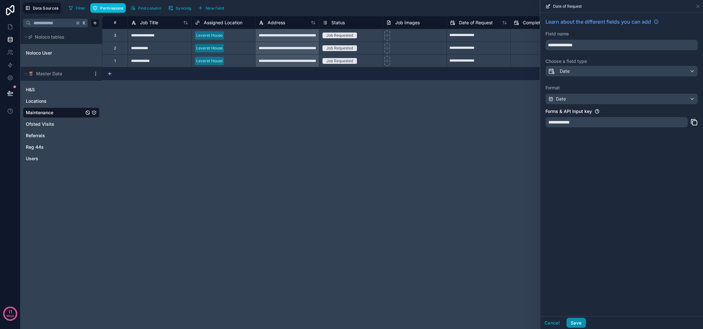
click at [576, 322] on button "Save" at bounding box center [575, 323] width 19 height 10
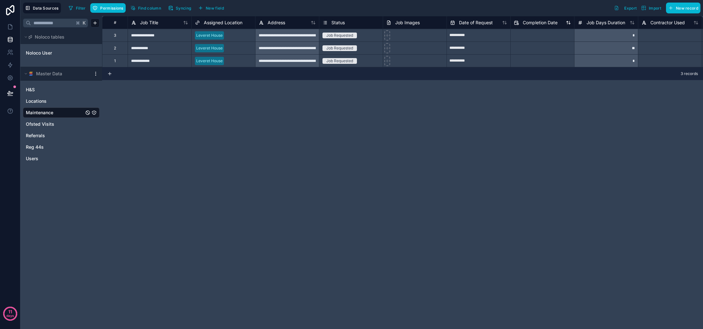
click at [548, 23] on span "Completion Date" at bounding box center [540, 22] width 35 height 6
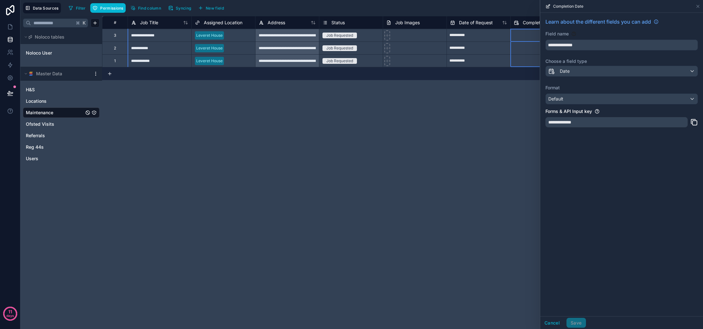
click at [580, 95] on div "Default" at bounding box center [621, 99] width 152 height 10
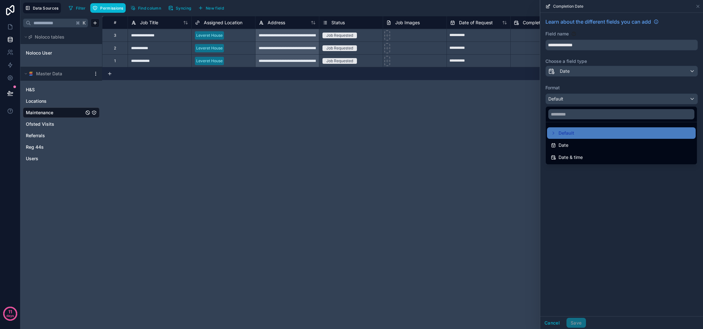
click at [573, 142] on div "Date" at bounding box center [621, 145] width 141 height 8
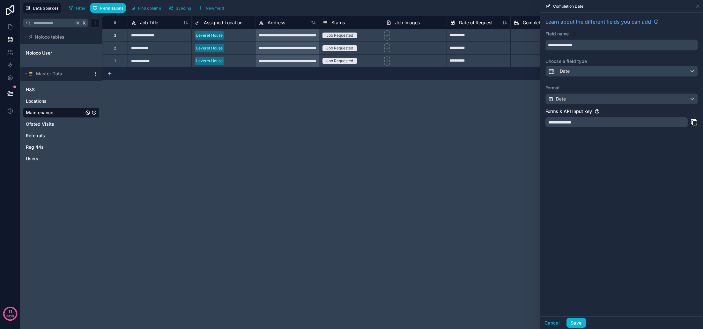
click at [575, 321] on button "Save" at bounding box center [575, 323] width 19 height 10
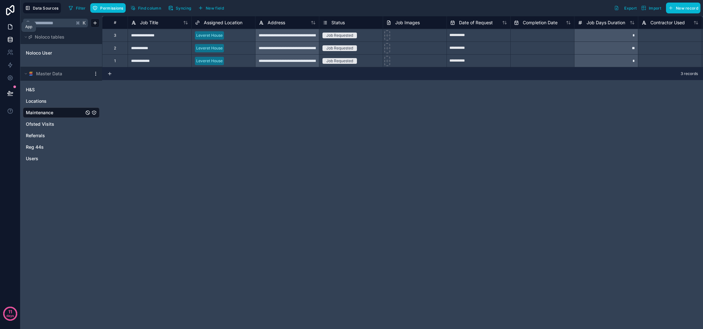
click at [12, 29] on icon at bounding box center [10, 27] width 6 height 6
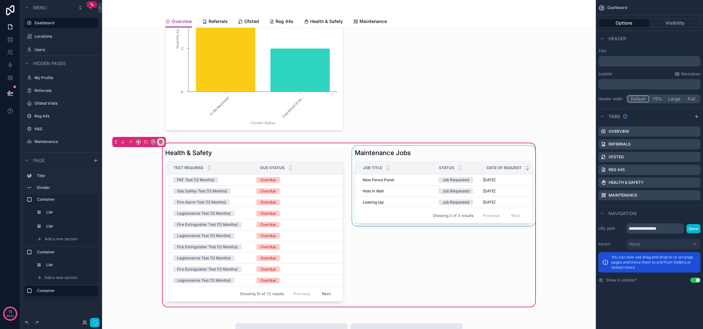
scroll to position [315, 0]
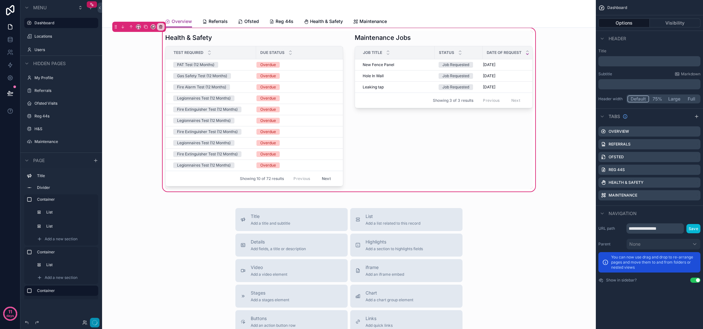
click at [95, 323] on icon "button" at bounding box center [94, 322] width 5 height 5
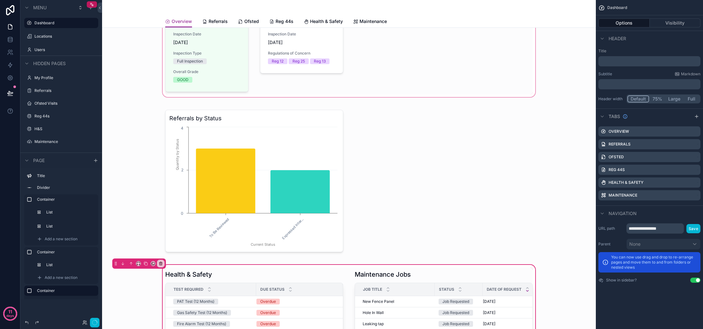
scroll to position [78, 0]
click at [123, 150] on div "scrollable content" at bounding box center [348, 181] width 483 height 155
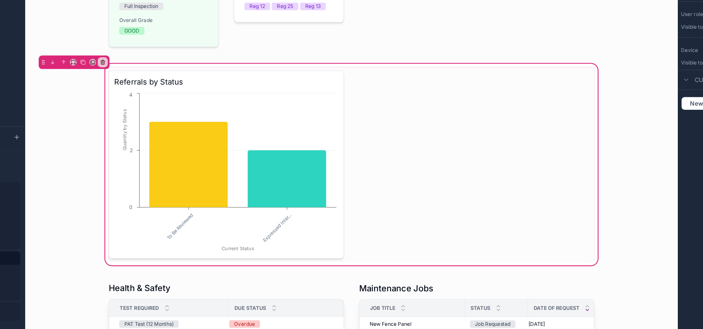
click at [107, 112] on div "Referrals by Status To Be Reviewed Expressed Inter... Current Status 0 2 4 Quan…" at bounding box center [348, 181] width 483 height 155
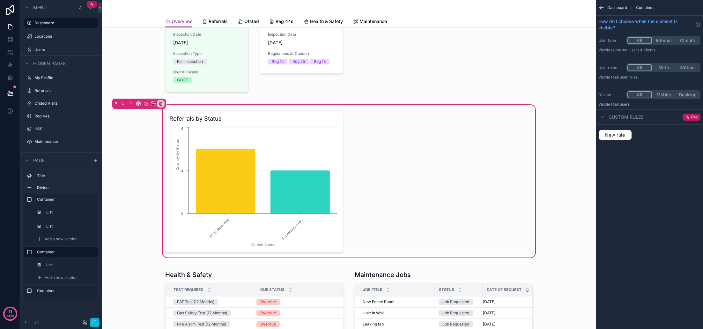
click at [554, 109] on div "Referrals by Status To Be Reviewed Expressed Inter... Current Status 0 2 4 Quan…" at bounding box center [348, 181] width 483 height 155
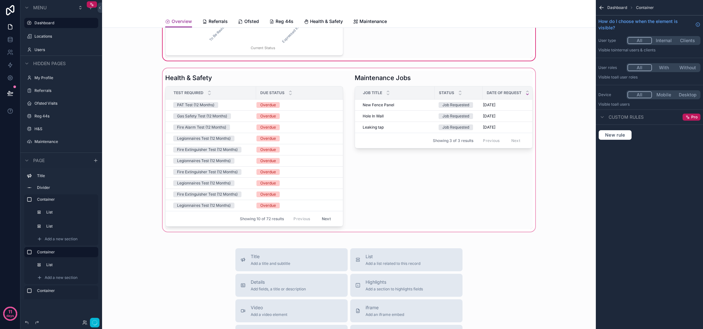
scroll to position [278, 0]
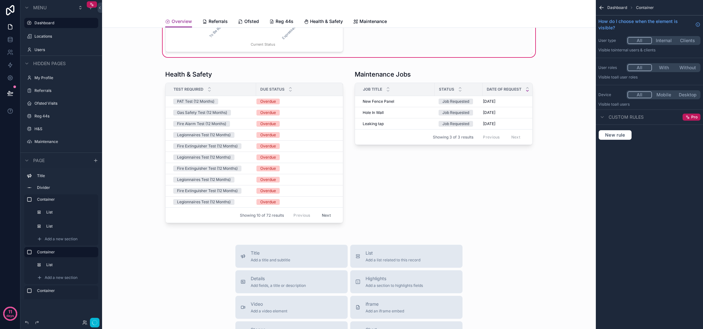
click at [96, 322] on icon "button" at bounding box center [94, 322] width 5 height 5
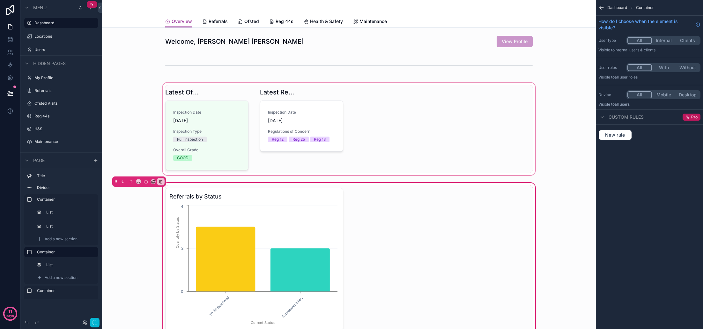
scroll to position [0, 0]
click at [439, 95] on div "scrollable content" at bounding box center [348, 128] width 483 height 95
click at [390, 104] on div "scrollable content" at bounding box center [348, 128] width 483 height 95
click at [559, 142] on div "scrollable content" at bounding box center [348, 128] width 483 height 95
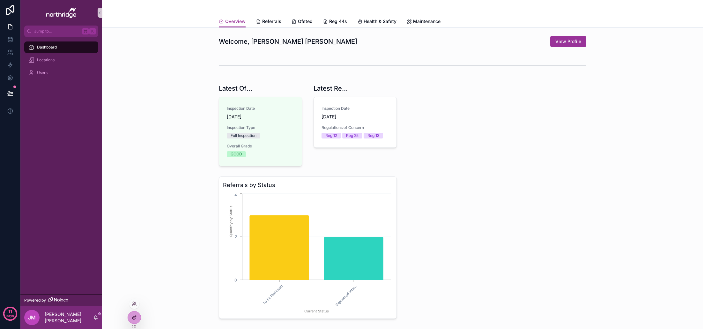
click at [134, 314] on div at bounding box center [134, 317] width 13 height 12
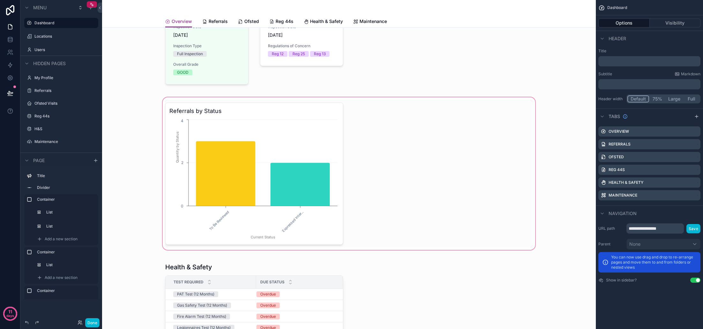
scroll to position [286, 0]
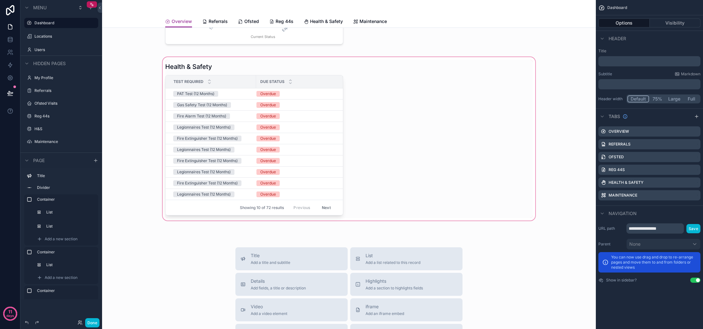
click at [438, 163] on div "scrollable content" at bounding box center [348, 139] width 483 height 166
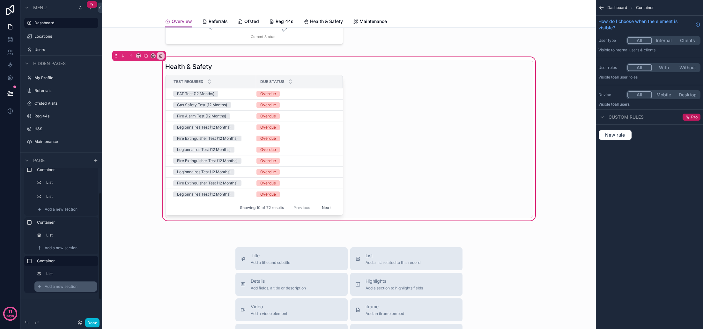
scroll to position [30, 0]
click at [60, 285] on span "Add a new section" at bounding box center [61, 286] width 33 height 5
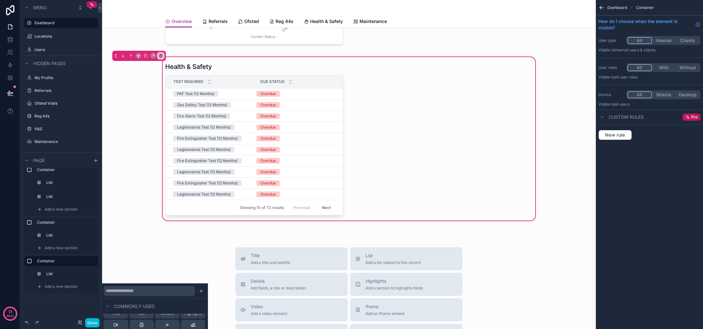
scroll to position [15, 0]
click at [141, 316] on span "List" at bounding box center [141, 314] width 6 height 5
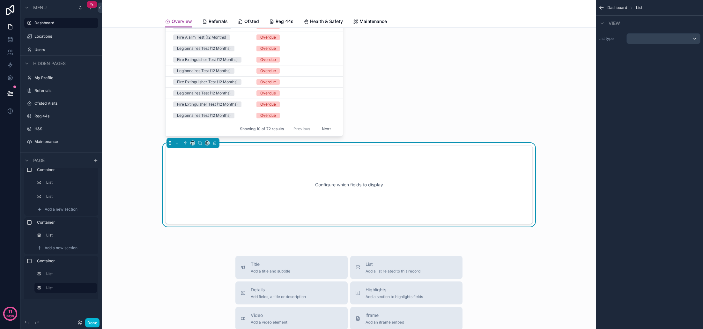
scroll to position [385, 0]
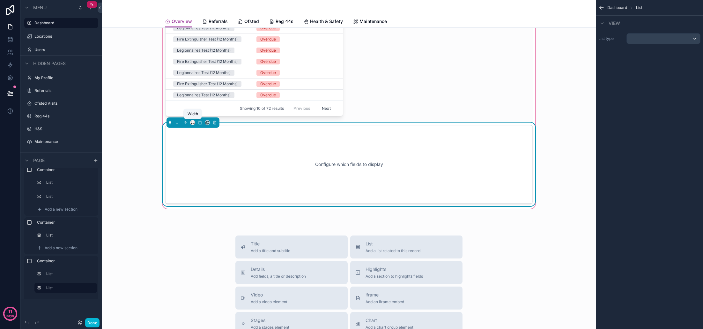
click at [192, 124] on icon "scrollable content" at bounding box center [191, 123] width 1 height 1
click at [204, 169] on span "50%" at bounding box center [200, 171] width 10 height 8
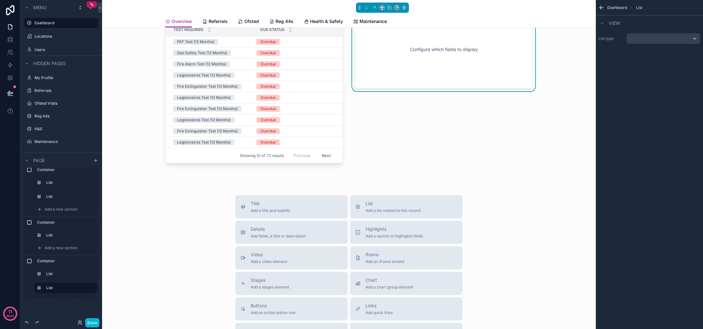
scroll to position [268, 0]
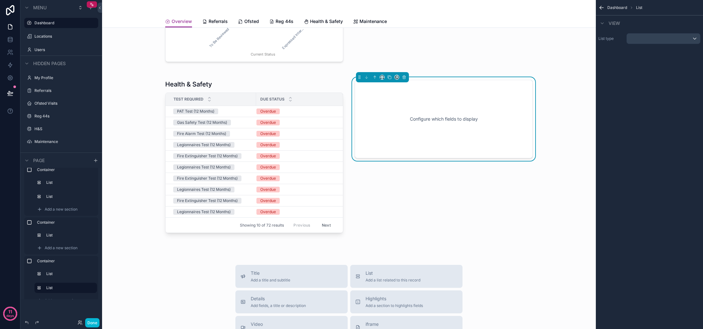
click at [669, 40] on div "scrollable content" at bounding box center [662, 38] width 73 height 10
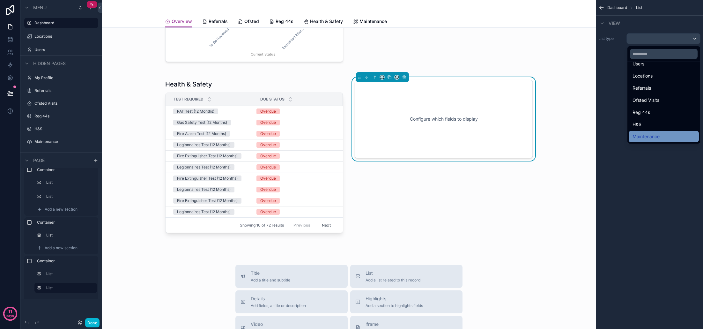
scroll to position [40, 0]
click at [651, 133] on div "Maintenance" at bounding box center [663, 136] width 70 height 11
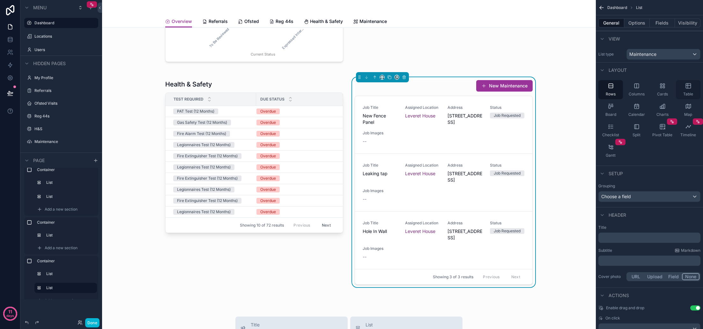
click at [686, 91] on div "Table" at bounding box center [688, 89] width 25 height 19
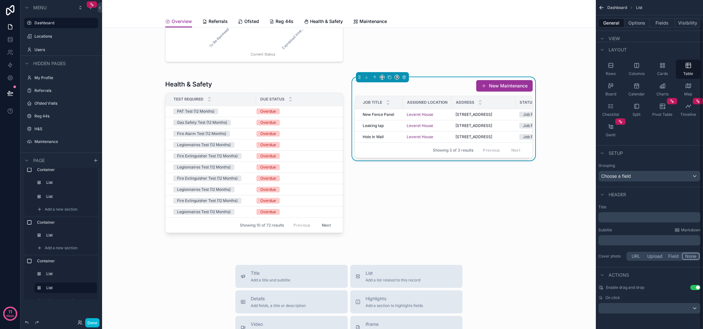
scroll to position [20, 0]
click at [649, 218] on p "﻿" at bounding box center [650, 217] width 98 height 6
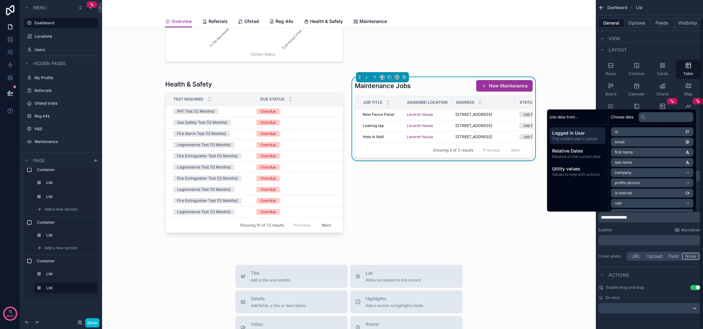
click at [653, 230] on div "Subtitle Markdown" at bounding box center [649, 229] width 102 height 5
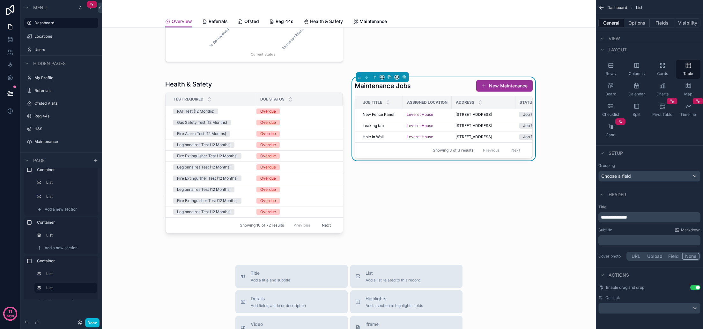
click at [694, 289] on button "Use setting" at bounding box center [695, 287] width 10 height 5
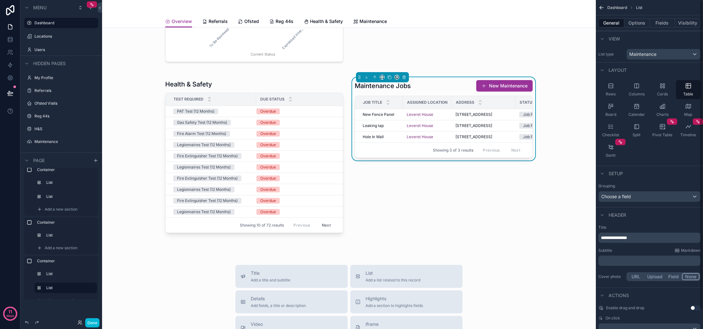
scroll to position [0, 0]
click at [638, 25] on button "Options" at bounding box center [637, 22] width 26 height 9
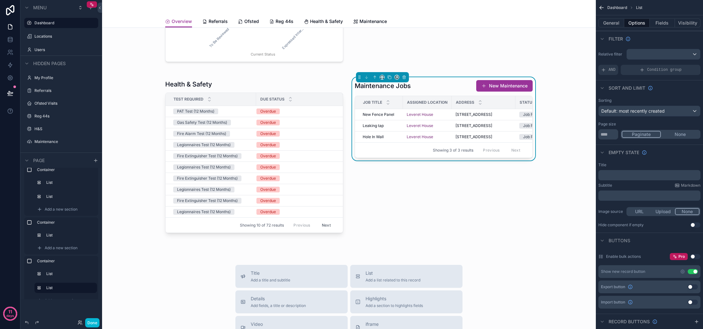
click at [675, 113] on div "Default: most recently created" at bounding box center [648, 111] width 101 height 10
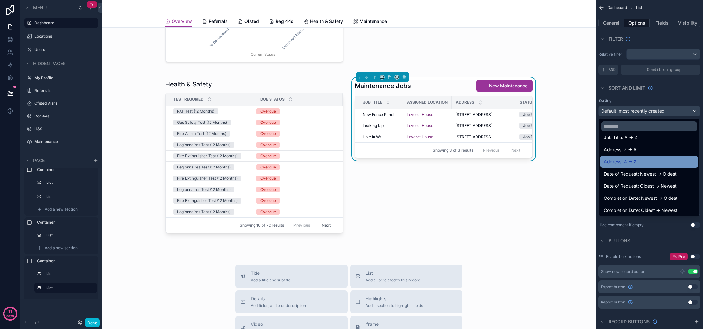
scroll to position [81, 0]
click at [656, 176] on span "Date of Request: Newest -> Oldest" at bounding box center [640, 173] width 73 height 8
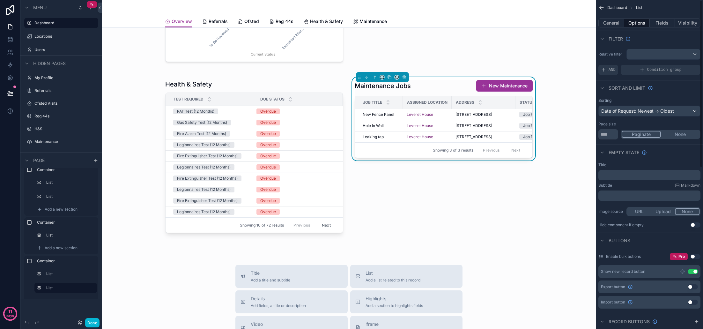
click at [662, 159] on div "Empty state" at bounding box center [649, 151] width 107 height 15
click at [692, 273] on button "Use setting" at bounding box center [692, 271] width 10 height 5
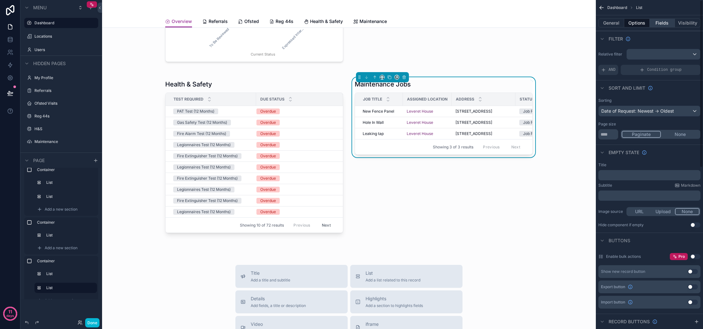
scroll to position [0, 0]
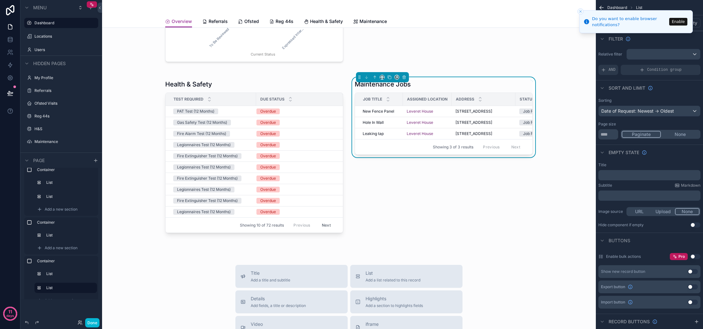
click at [676, 20] on button "Enable" at bounding box center [678, 22] width 18 height 8
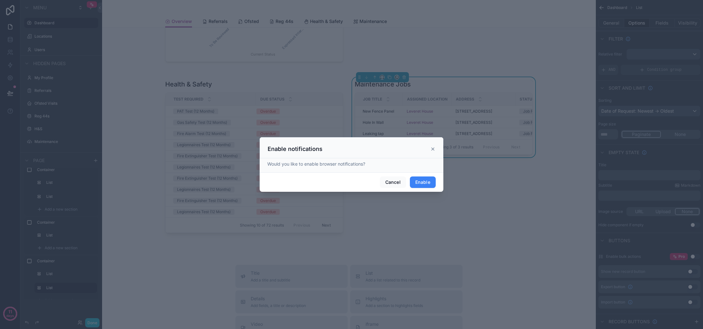
click at [429, 182] on button "Enable" at bounding box center [423, 181] width 26 height 11
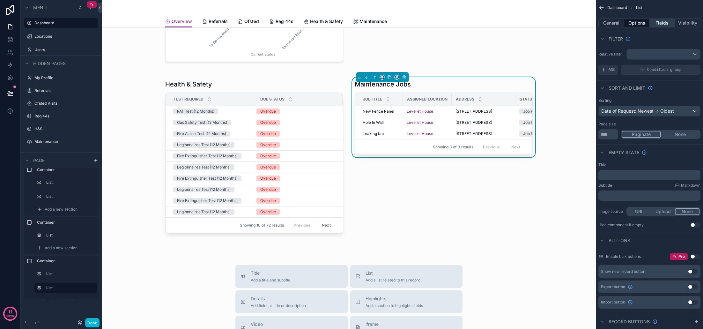
click at [655, 23] on button "Fields" at bounding box center [662, 22] width 26 height 9
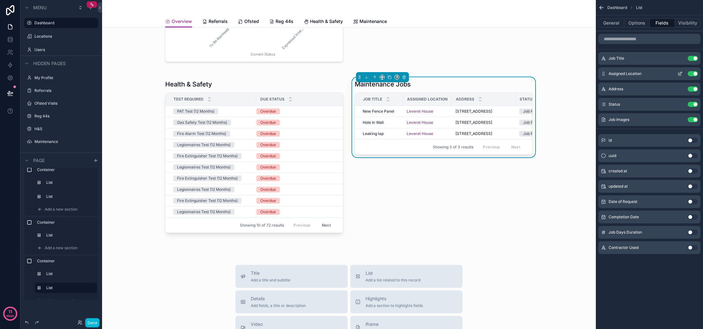
click at [691, 74] on button "Use setting" at bounding box center [692, 73] width 10 height 5
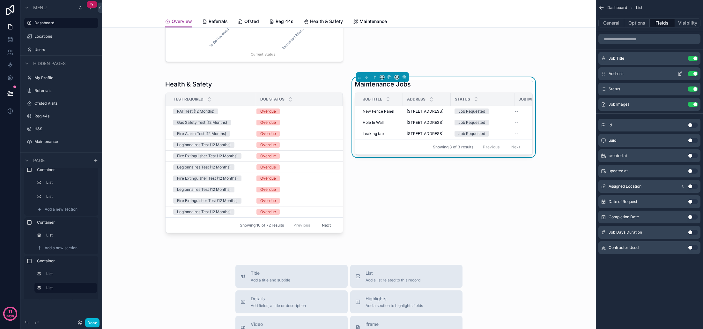
click at [693, 75] on button "Use setting" at bounding box center [692, 73] width 10 height 5
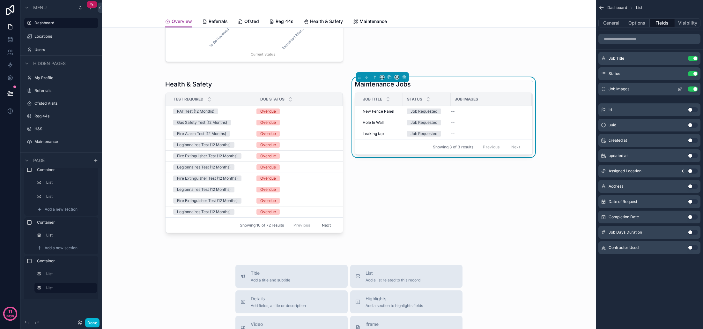
click at [693, 89] on button "Use setting" at bounding box center [692, 88] width 10 height 5
click at [692, 201] on button "Use setting" at bounding box center [692, 201] width 10 height 5
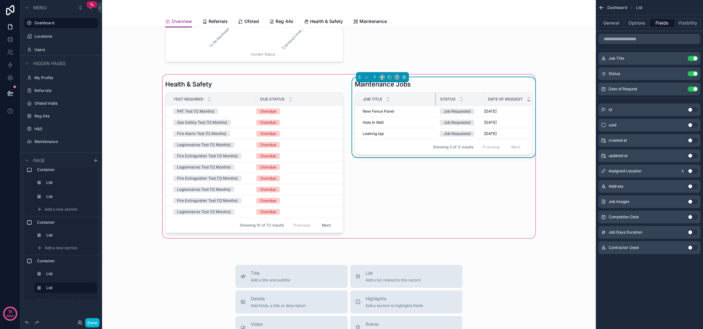
drag, startPoint x: 402, startPoint y: 98, endPoint x: 435, endPoint y: 98, distance: 33.2
click at [435, 98] on div "scrollable content" at bounding box center [436, 99] width 3 height 13
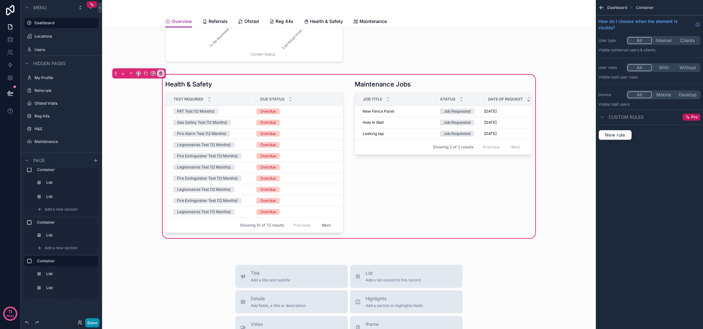
click at [94, 324] on button "Done" at bounding box center [92, 322] width 14 height 9
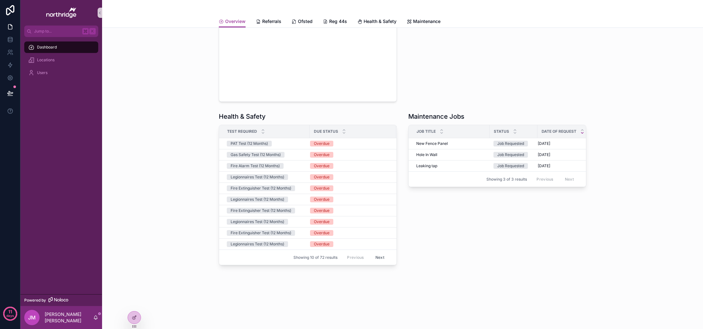
scroll to position [217, 0]
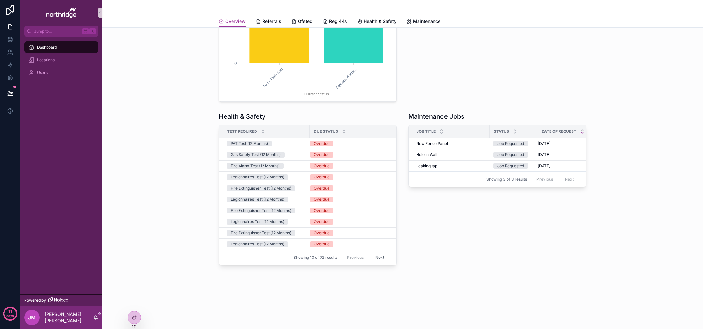
click at [617, 230] on div "Health & Safety Test Required Due Status PAT Test (12 Months) Overdue Gas Safet…" at bounding box center [402, 188] width 590 height 158
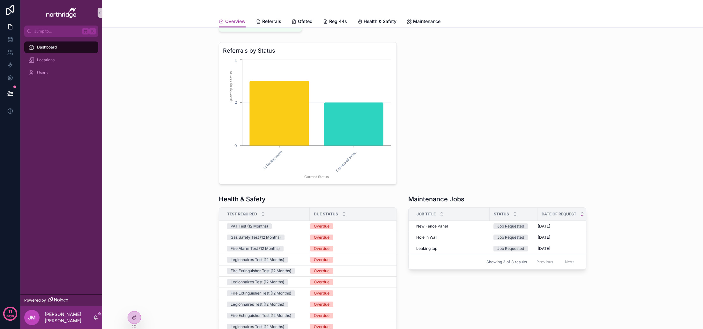
scroll to position [135, 0]
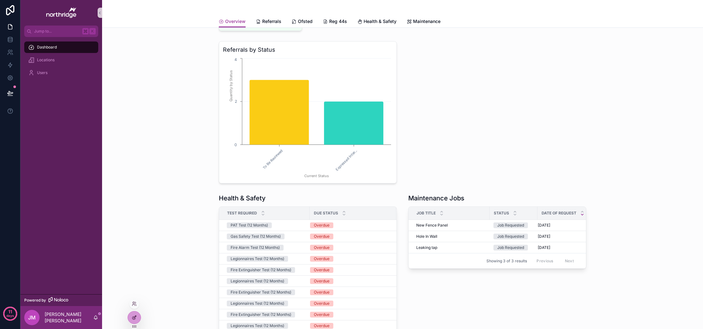
click at [135, 319] on icon at bounding box center [134, 317] width 5 height 5
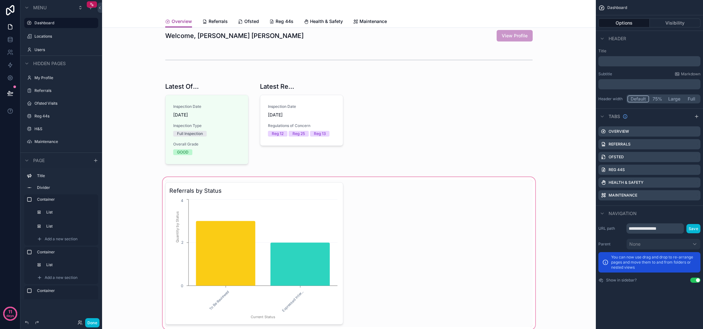
scroll to position [0, 0]
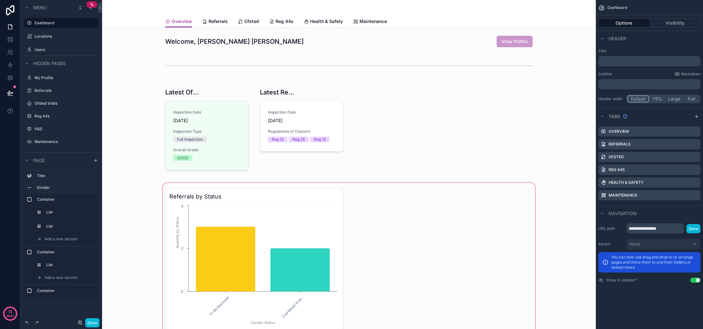
click at [235, 185] on div "scrollable content" at bounding box center [348, 258] width 483 height 155
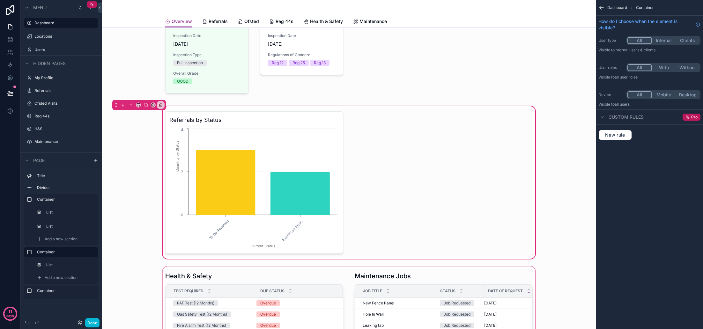
scroll to position [24, 0]
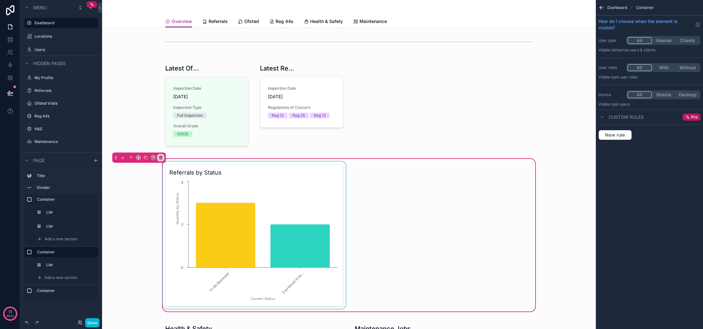
click at [259, 216] on div "scrollable content" at bounding box center [254, 234] width 186 height 147
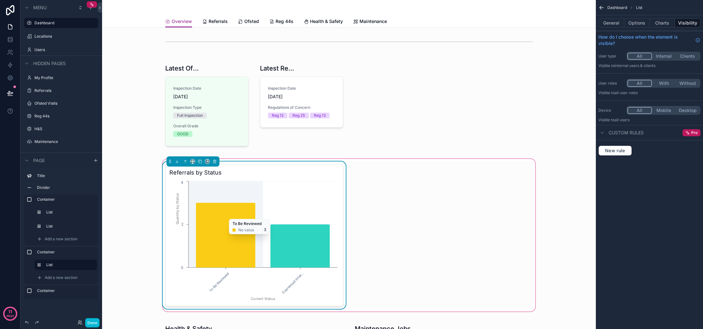
scroll to position [24, 0]
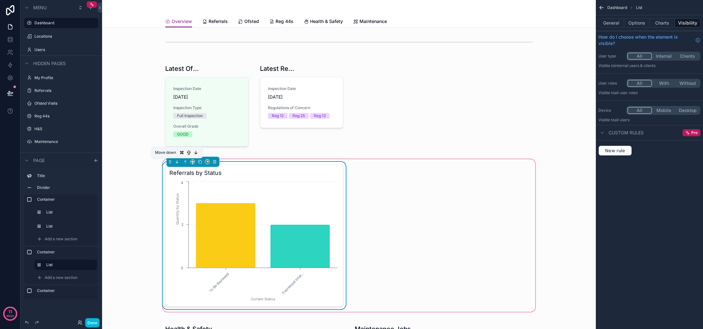
click at [175, 163] on icon "scrollable content" at bounding box center [177, 161] width 4 height 4
click at [446, 202] on div "Referrals by Status To Be Reviewed Expressed Inter... Current Status 0 2 4 Quan…" at bounding box center [348, 235] width 375 height 147
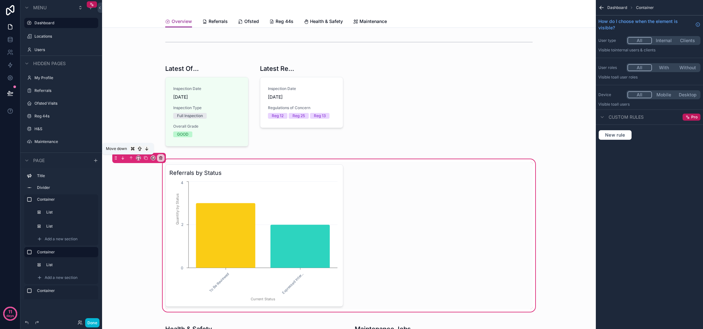
click at [124, 159] on icon "scrollable content" at bounding box center [123, 158] width 4 height 4
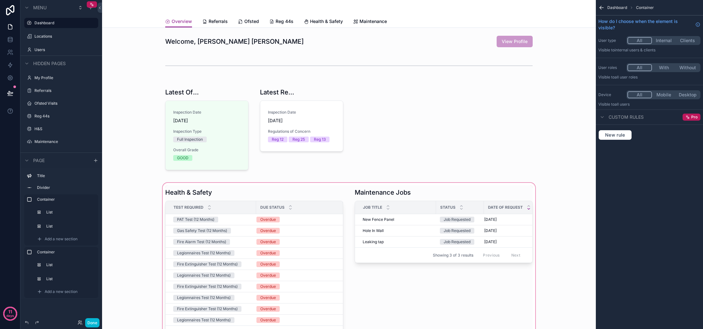
scroll to position [0, 0]
click at [255, 113] on div "scrollable content" at bounding box center [348, 128] width 483 height 95
click at [242, 117] on div "scrollable content" at bounding box center [348, 128] width 483 height 95
click at [239, 130] on div "scrollable content" at bounding box center [348, 128] width 483 height 95
click at [318, 123] on div "scrollable content" at bounding box center [348, 128] width 483 height 95
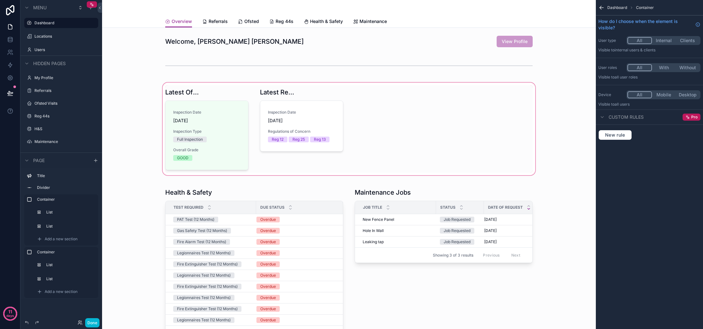
click at [572, 133] on div "scrollable content" at bounding box center [348, 128] width 483 height 95
click at [264, 136] on div "scrollable content" at bounding box center [348, 128] width 483 height 95
click at [266, 122] on div "scrollable content" at bounding box center [348, 128] width 483 height 95
click at [231, 132] on div "scrollable content" at bounding box center [348, 128] width 483 height 95
click at [163, 161] on div "scrollable content" at bounding box center [348, 128] width 483 height 95
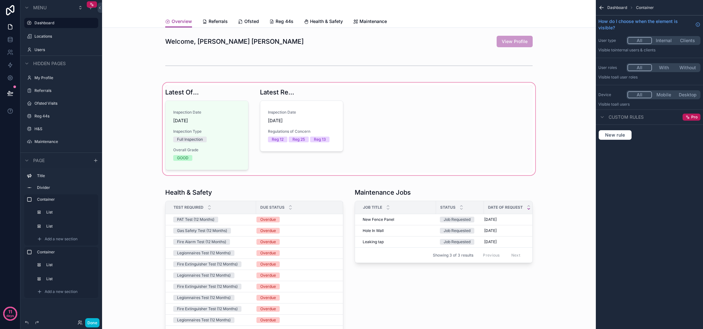
click at [138, 161] on div "scrollable content" at bounding box center [348, 128] width 483 height 95
click at [230, 158] on div "scrollable content" at bounding box center [348, 128] width 483 height 95
click at [306, 126] on div "scrollable content" at bounding box center [348, 128] width 483 height 95
click at [551, 130] on div "scrollable content" at bounding box center [348, 128] width 483 height 95
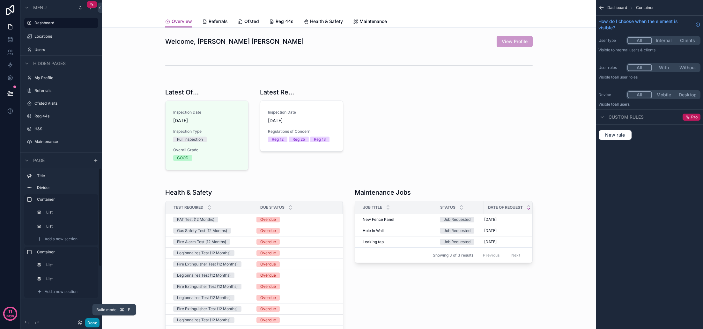
click at [95, 323] on button "Done" at bounding box center [92, 322] width 14 height 9
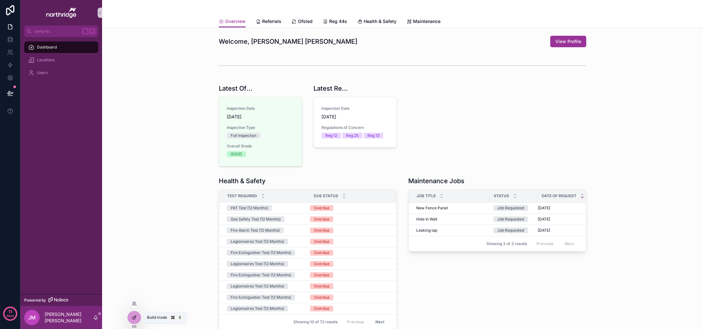
click at [135, 316] on icon at bounding box center [134, 317] width 5 height 5
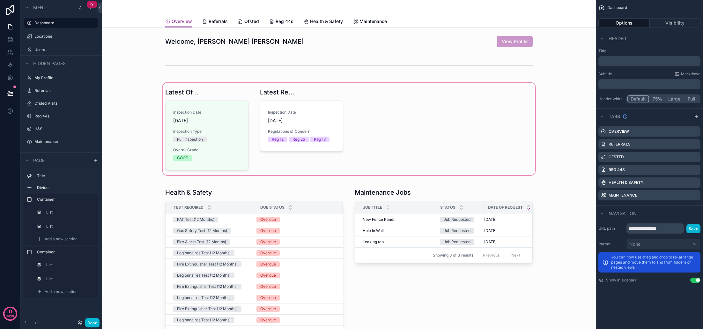
click at [261, 158] on div "scrollable content" at bounding box center [348, 128] width 483 height 95
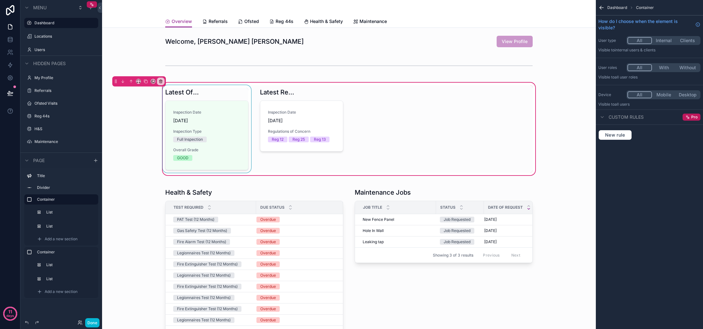
click at [235, 156] on div "scrollable content" at bounding box center [206, 128] width 91 height 87
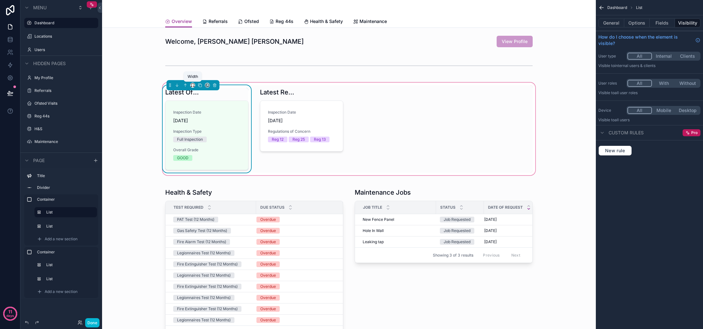
click at [193, 87] on icon "scrollable content" at bounding box center [192, 85] width 4 height 4
click at [200, 121] on span "33%" at bounding box center [200, 121] width 10 height 8
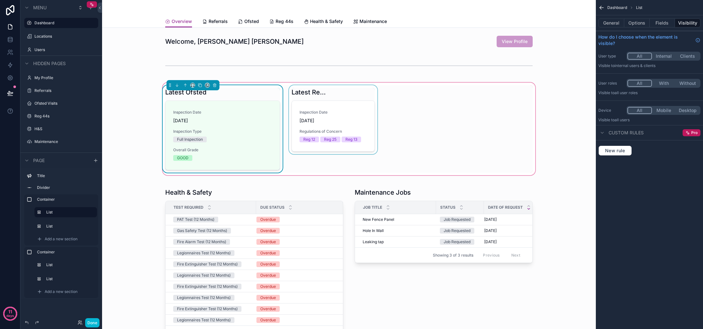
click at [319, 111] on div "scrollable content" at bounding box center [333, 128] width 91 height 87
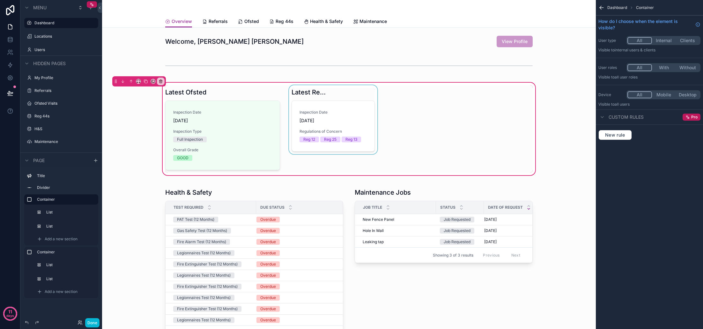
click at [336, 103] on div "scrollable content" at bounding box center [333, 128] width 91 height 87
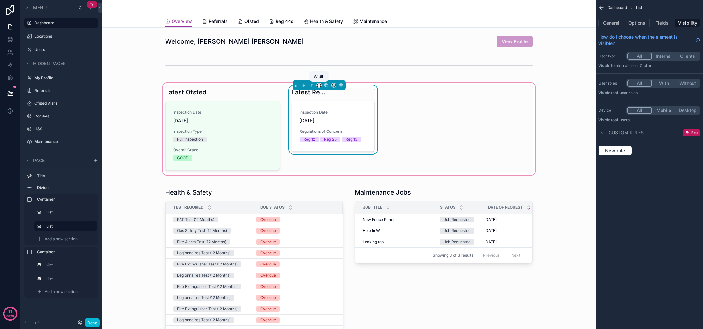
click at [319, 85] on icon "scrollable content" at bounding box center [319, 85] width 4 height 4
click at [325, 121] on span "33%" at bounding box center [327, 121] width 10 height 8
click at [398, 124] on div "Inspection Date 26/08/2025 Regulations of Concern Reg 12 Reg 25 Reg 13" at bounding box center [348, 126] width 99 height 33
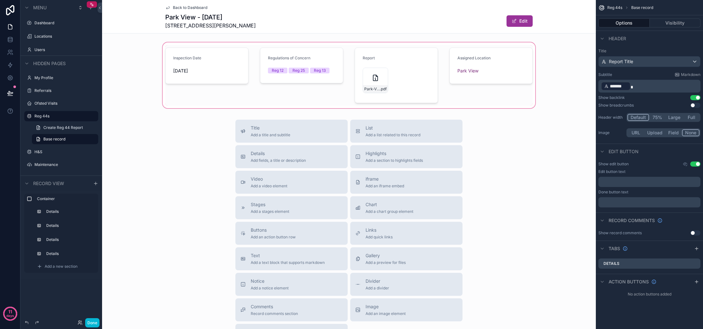
click at [378, 86] on div "scrollable content" at bounding box center [349, 75] width 494 height 68
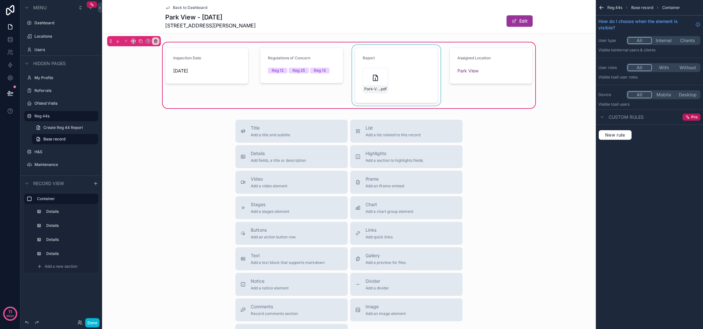
click at [374, 81] on div "scrollable content" at bounding box center [396, 75] width 91 height 61
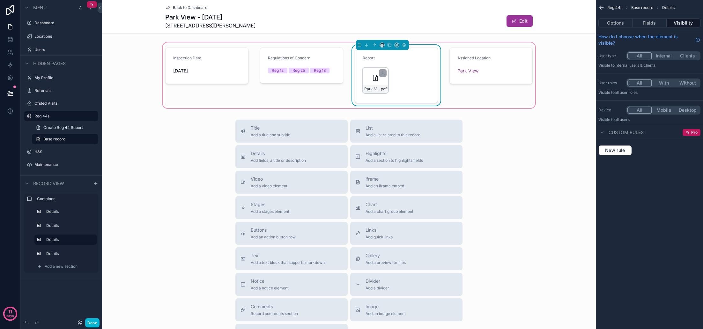
click at [374, 86] on div "Park-View---URN-2800616---August-2025-Regulation-44-Visit .pdf" at bounding box center [375, 89] width 25 height 8
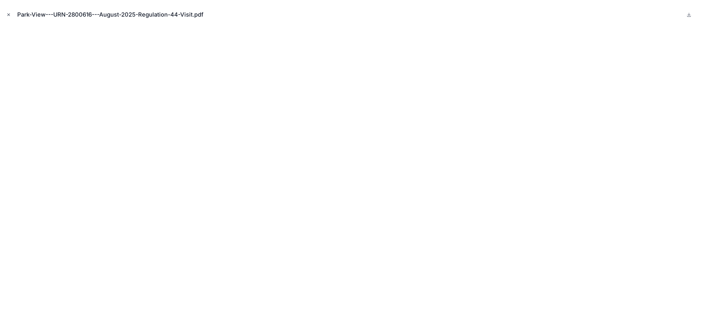
click at [7, 14] on icon "Close modal" at bounding box center [8, 14] width 4 height 4
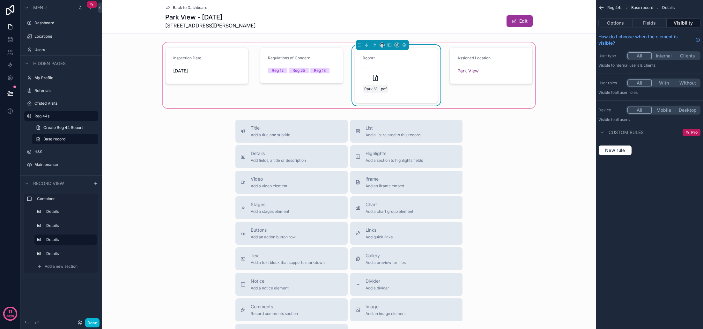
click at [172, 8] on link "Back to Dashboard" at bounding box center [186, 7] width 42 height 5
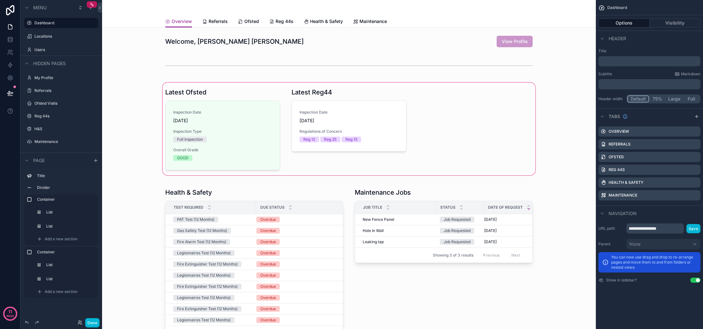
click at [358, 116] on div "scrollable content" at bounding box center [348, 128] width 483 height 95
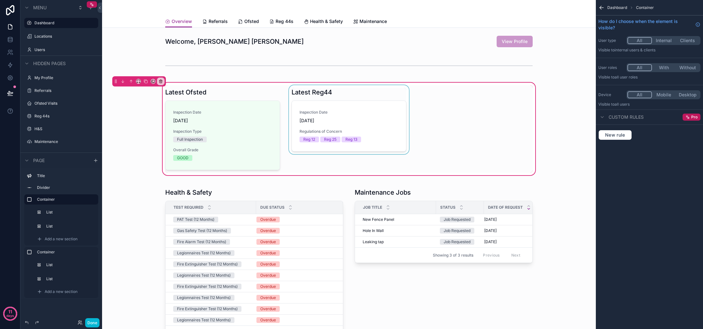
click at [359, 121] on div "scrollable content" at bounding box center [349, 128] width 122 height 87
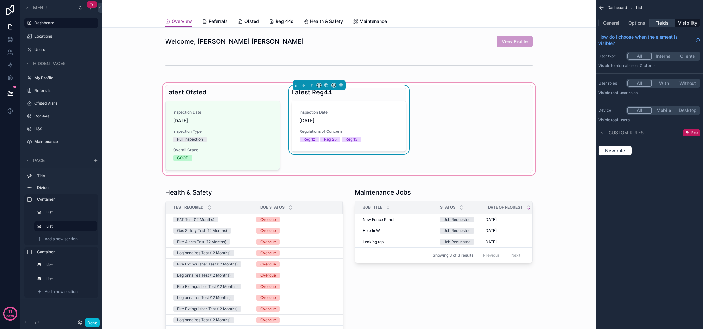
click at [663, 25] on button "Fields" at bounding box center [662, 22] width 26 height 9
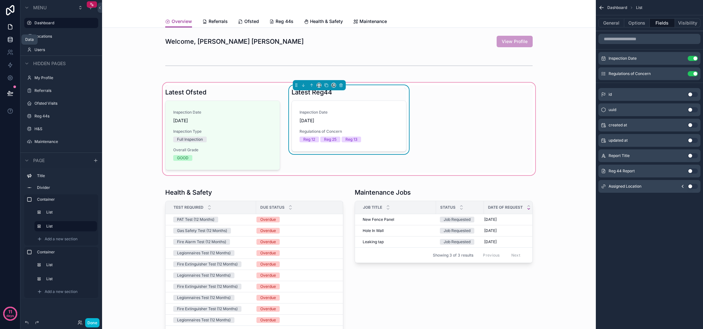
click at [12, 40] on icon at bounding box center [10, 41] width 4 height 3
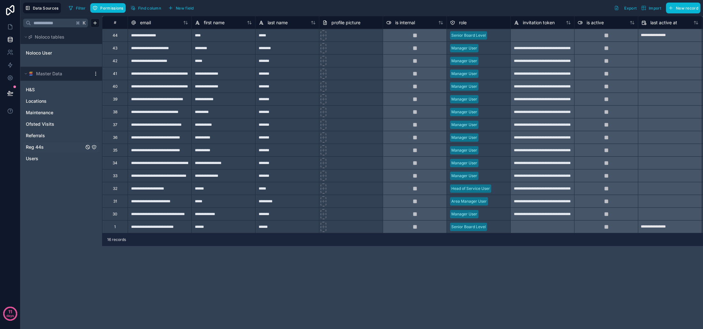
click at [62, 147] on link "Reg 44s" at bounding box center [55, 147] width 58 height 6
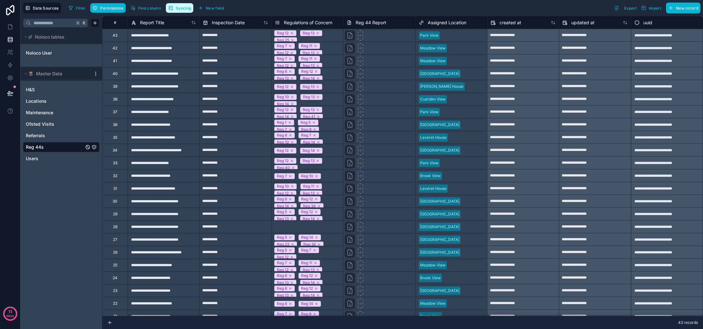
click at [185, 10] on span "Syncing" at bounding box center [183, 8] width 15 height 5
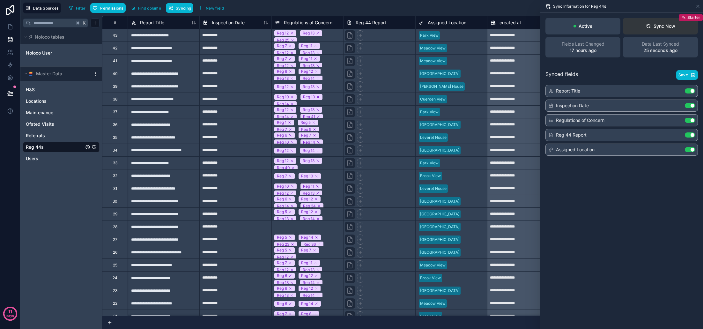
click at [669, 30] on button "Sync Now Starter" at bounding box center [660, 26] width 75 height 17
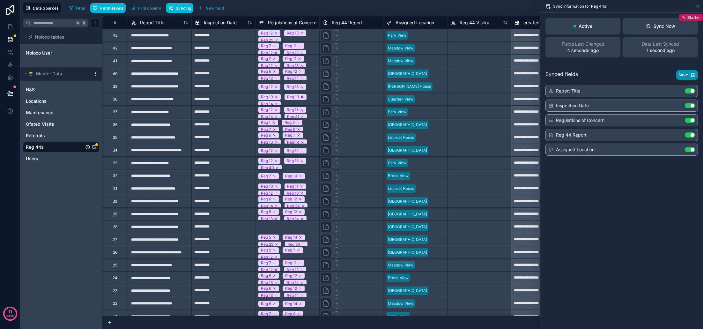
click at [684, 77] on span "Save" at bounding box center [683, 74] width 10 height 5
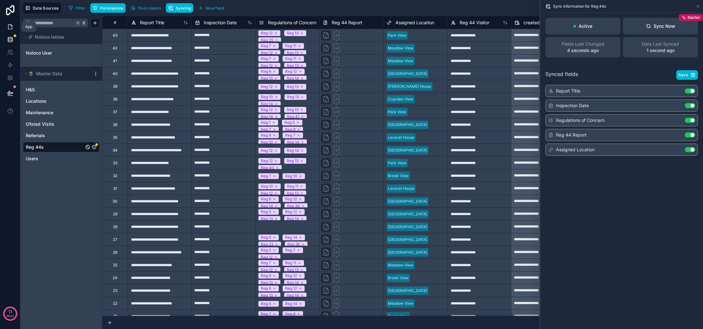
click at [8, 27] on icon at bounding box center [10, 27] width 4 height 5
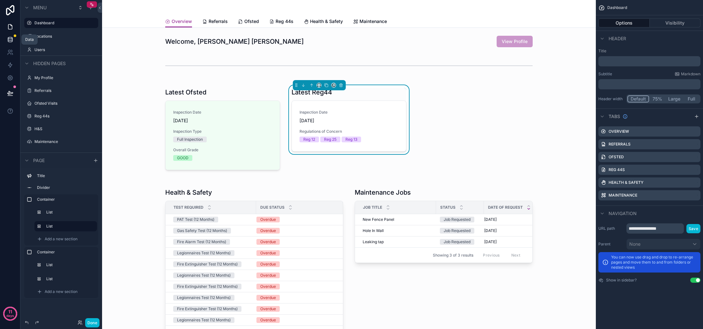
click at [13, 37] on icon at bounding box center [10, 39] width 6 height 6
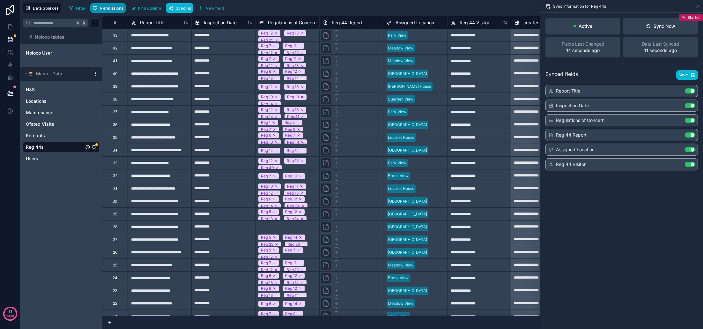
click at [113, 8] on span "Permissions" at bounding box center [111, 8] width 23 height 5
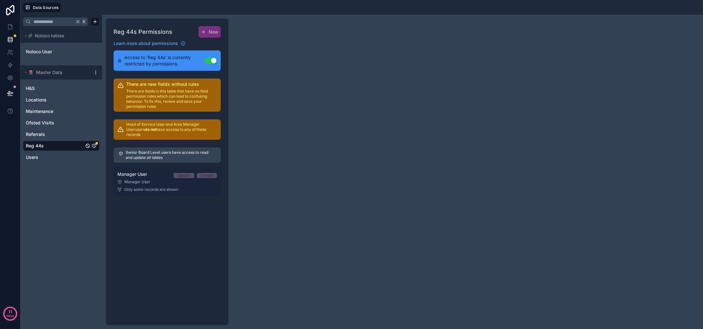
click at [152, 181] on link "Manager User Update Create Manager User Only some records are shown" at bounding box center [166, 180] width 107 height 29
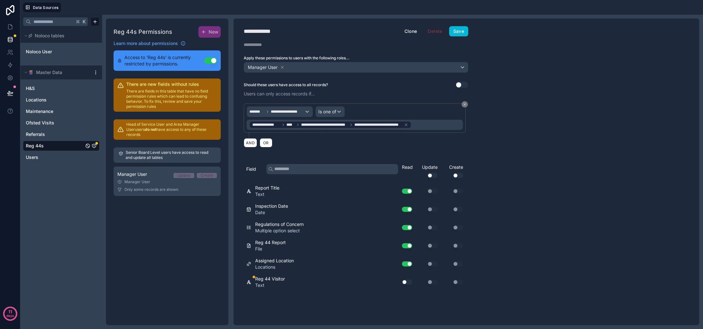
click at [406, 283] on button "Use setting" at bounding box center [407, 281] width 10 height 5
click at [457, 34] on button "Save" at bounding box center [458, 31] width 19 height 10
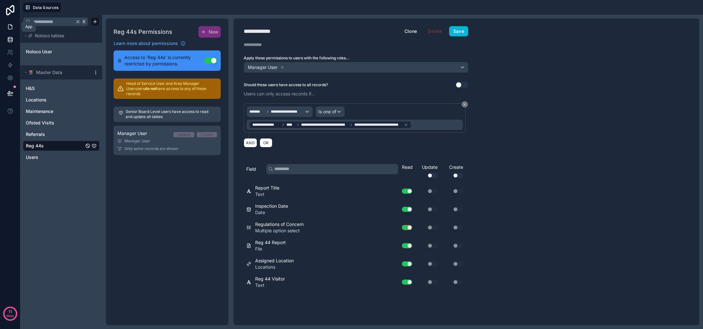
click at [9, 26] on icon at bounding box center [10, 27] width 4 height 5
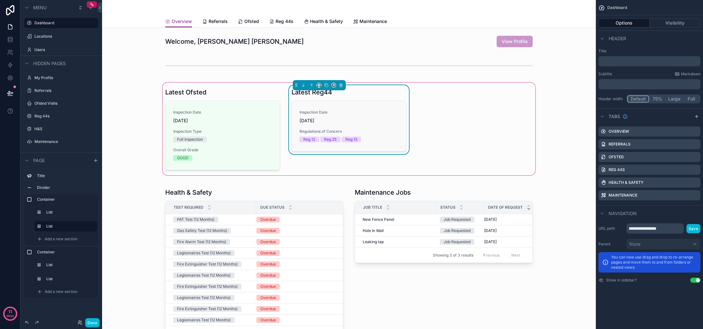
click at [377, 119] on span "26/08/2025" at bounding box center [348, 120] width 99 height 6
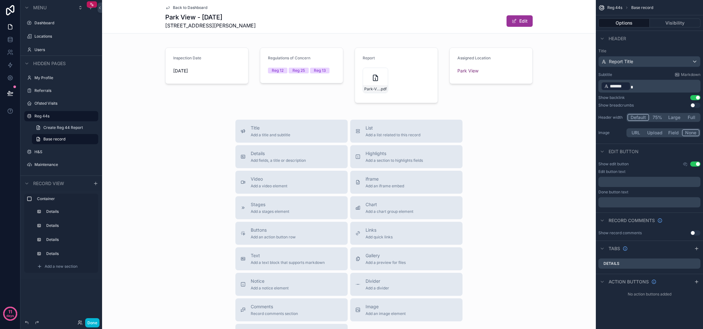
click at [196, 9] on span "Back to Dashboard" at bounding box center [190, 7] width 34 height 5
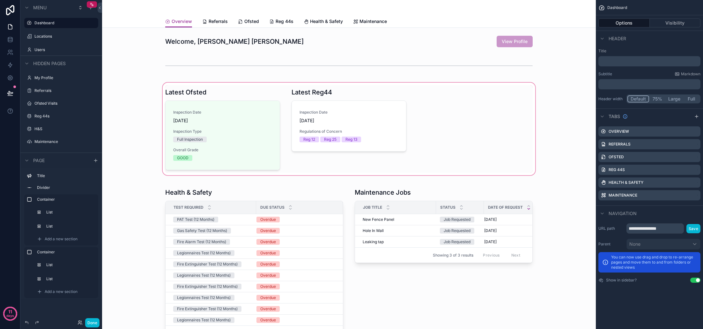
click at [353, 99] on div "scrollable content" at bounding box center [348, 128] width 483 height 95
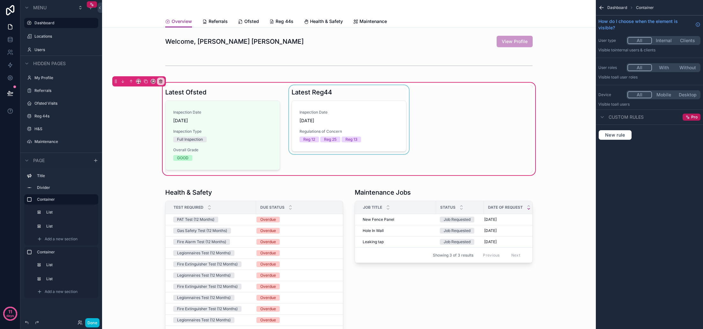
click at [364, 97] on div "scrollable content" at bounding box center [349, 128] width 122 height 87
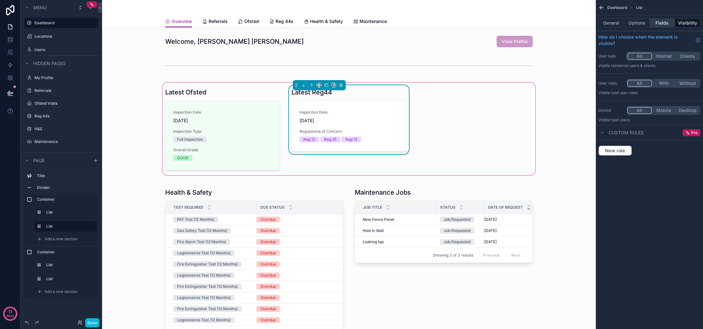
click at [662, 25] on button "Fields" at bounding box center [662, 22] width 26 height 9
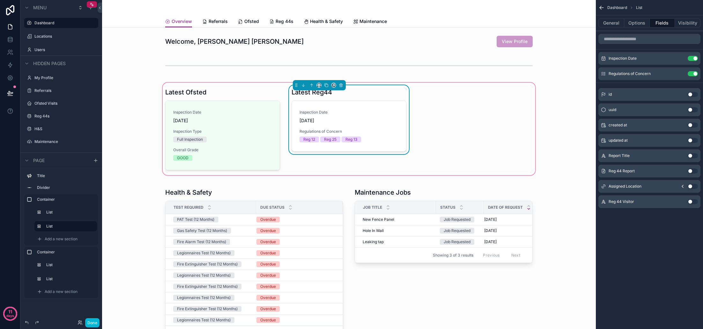
click at [691, 201] on button "Use setting" at bounding box center [692, 201] width 10 height 5
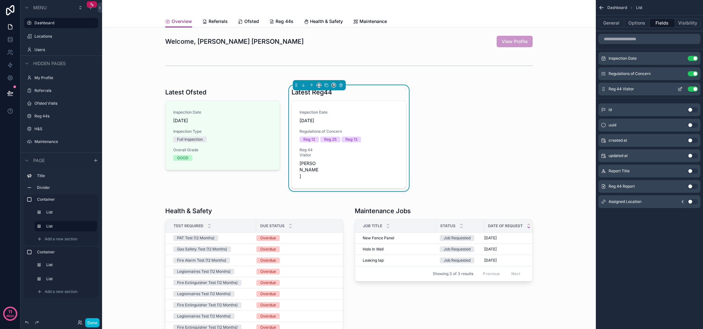
click at [680, 90] on icon "scrollable content" at bounding box center [680, 88] width 3 height 3
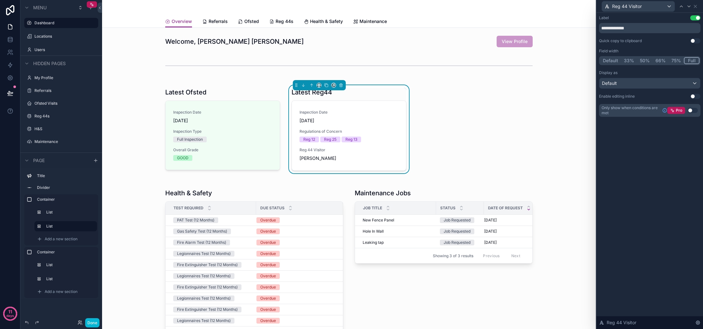
click at [696, 60] on button "Full" at bounding box center [692, 60] width 16 height 7
click at [566, 156] on div "Latest Ofsted Inspection Date 06/02/2025 Inspection Type Full Inspection Overal…" at bounding box center [348, 129] width 483 height 96
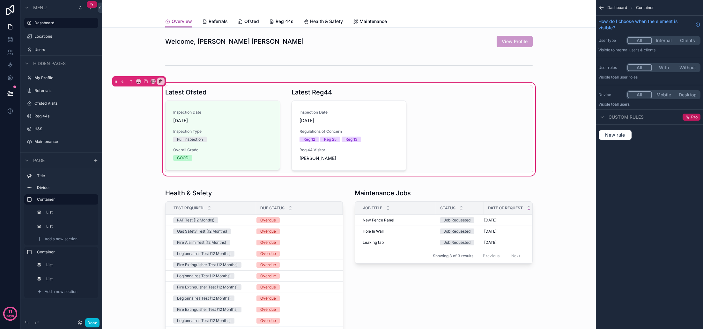
click at [568, 152] on div "Latest Ofsted Inspection Date 06/02/2025 Inspection Type Full Inspection Overal…" at bounding box center [348, 129] width 483 height 96
click at [92, 322] on button "Done" at bounding box center [92, 322] width 14 height 9
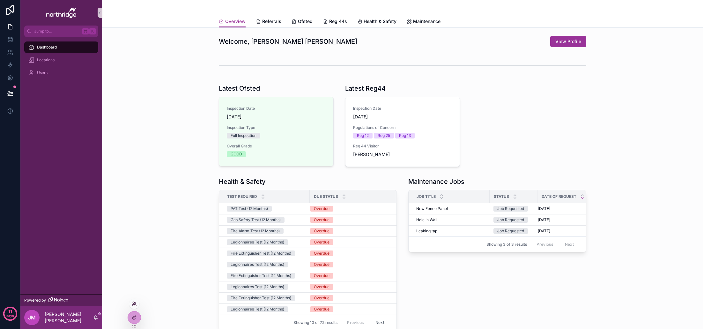
click at [134, 302] on icon at bounding box center [134, 303] width 2 height 2
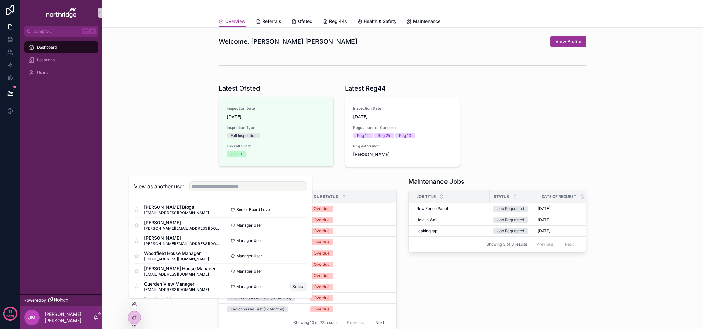
click at [300, 287] on button "Select" at bounding box center [298, 286] width 17 height 9
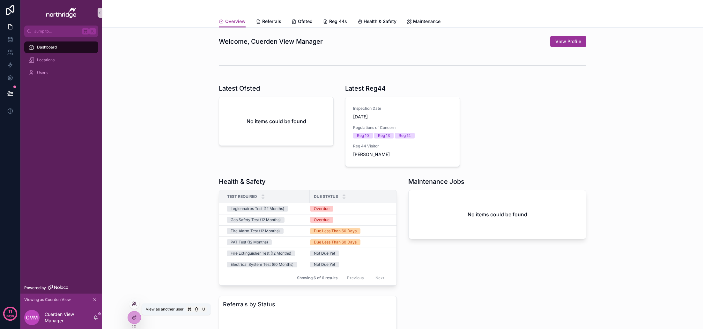
click at [135, 304] on icon at bounding box center [134, 303] width 5 height 5
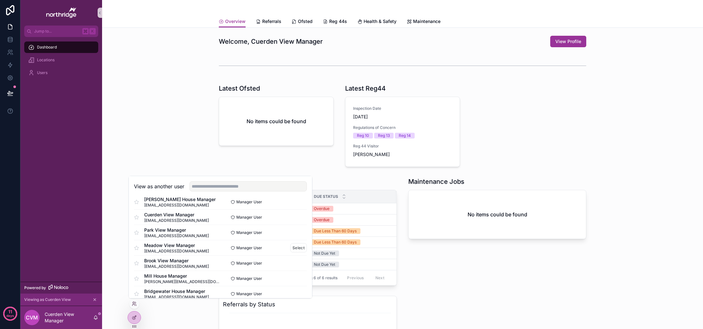
scroll to position [72, 0]
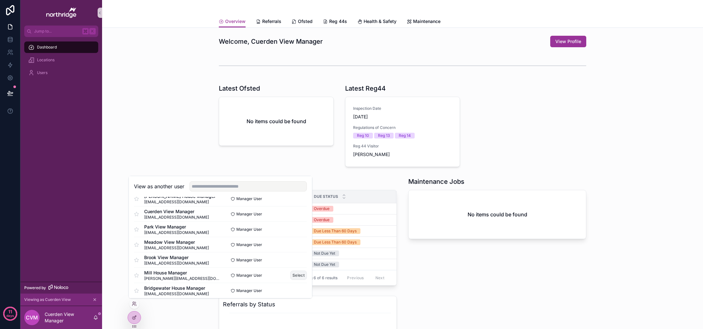
click at [302, 275] on button "Select" at bounding box center [298, 274] width 17 height 9
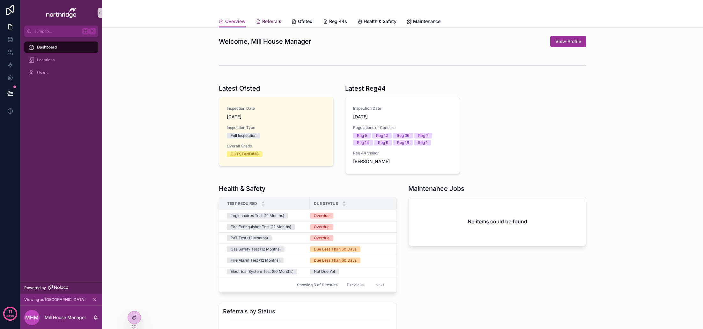
click at [269, 23] on span "Referrals" at bounding box center [271, 21] width 19 height 6
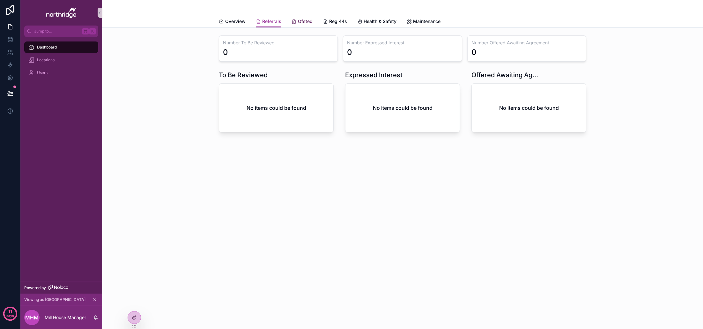
click at [304, 20] on span "Ofsted" at bounding box center [305, 21] width 15 height 6
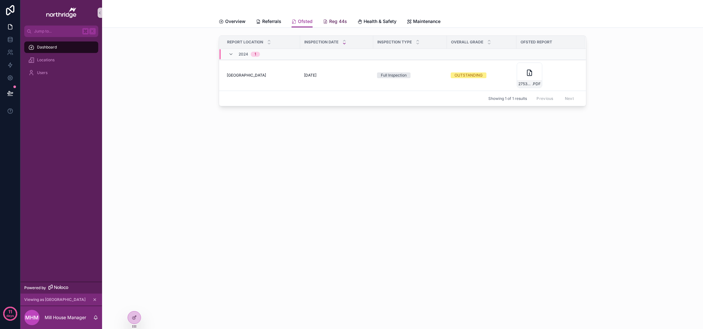
click at [336, 22] on span "Reg 44s" at bounding box center [338, 21] width 18 height 6
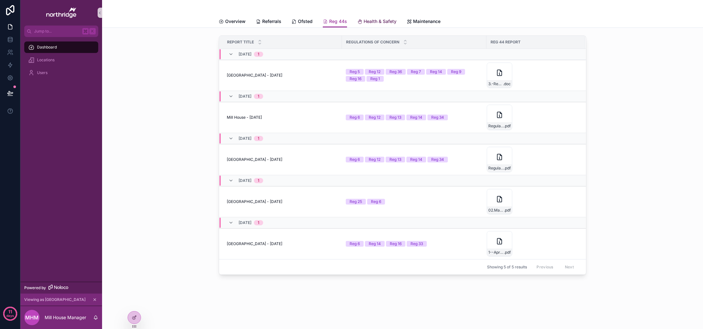
click at [376, 23] on span "Health & Safety" at bounding box center [379, 21] width 33 height 6
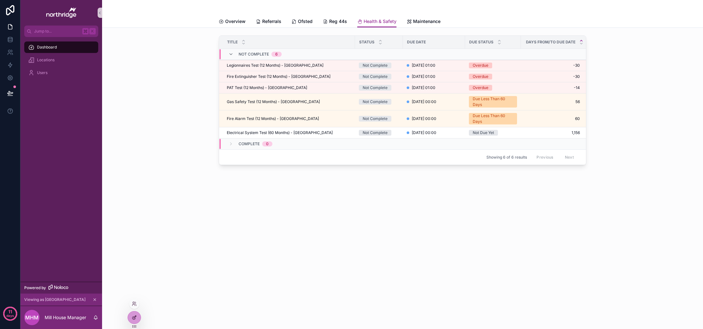
click at [134, 316] on icon at bounding box center [134, 317] width 5 height 5
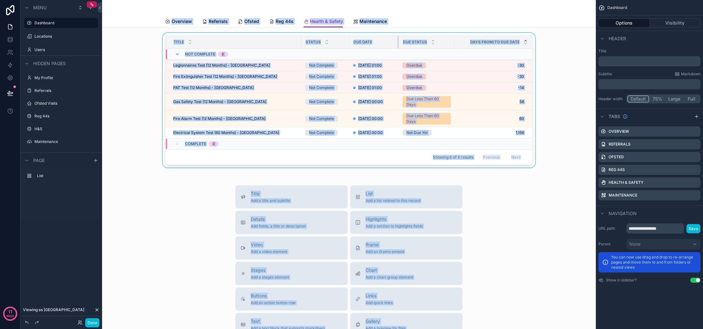
drag, startPoint x: 410, startPoint y: 43, endPoint x: 398, endPoint y: 45, distance: 12.8
click at [398, 45] on div "scrollable content" at bounding box center [398, 42] width 3 height 13
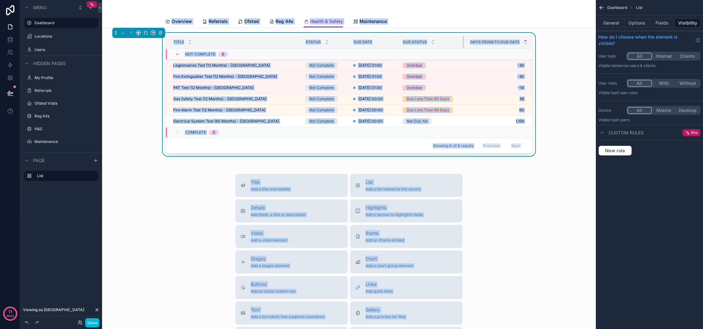
drag, startPoint x: 453, startPoint y: 43, endPoint x: 463, endPoint y: 44, distance: 9.6
click at [463, 44] on div "scrollable content" at bounding box center [464, 42] width 3 height 13
click at [89, 323] on button "Done" at bounding box center [92, 322] width 14 height 9
